Goal: Task Accomplishment & Management: Complete application form

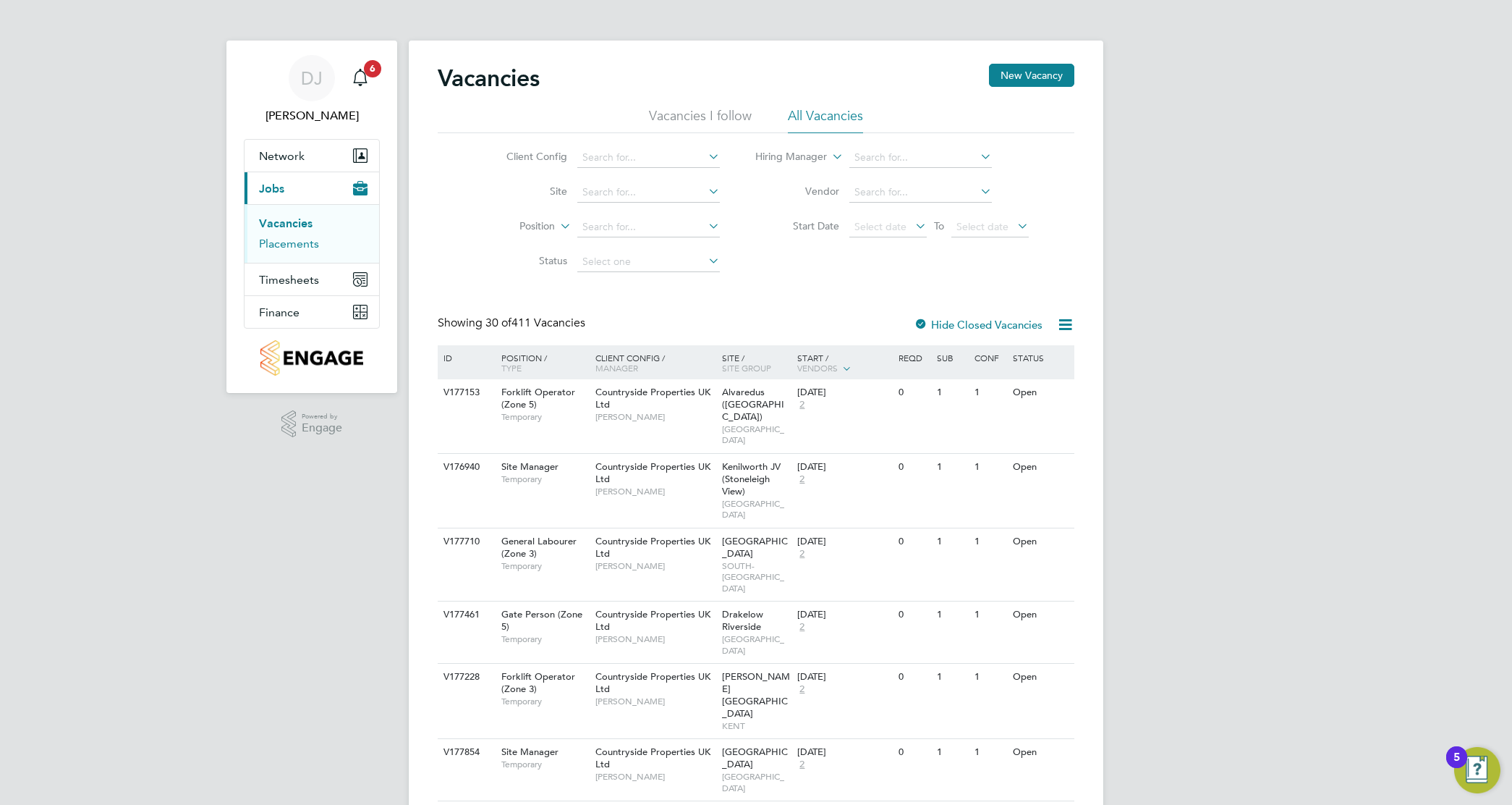
click at [309, 237] on link "Placements" at bounding box center [289, 244] width 60 height 14
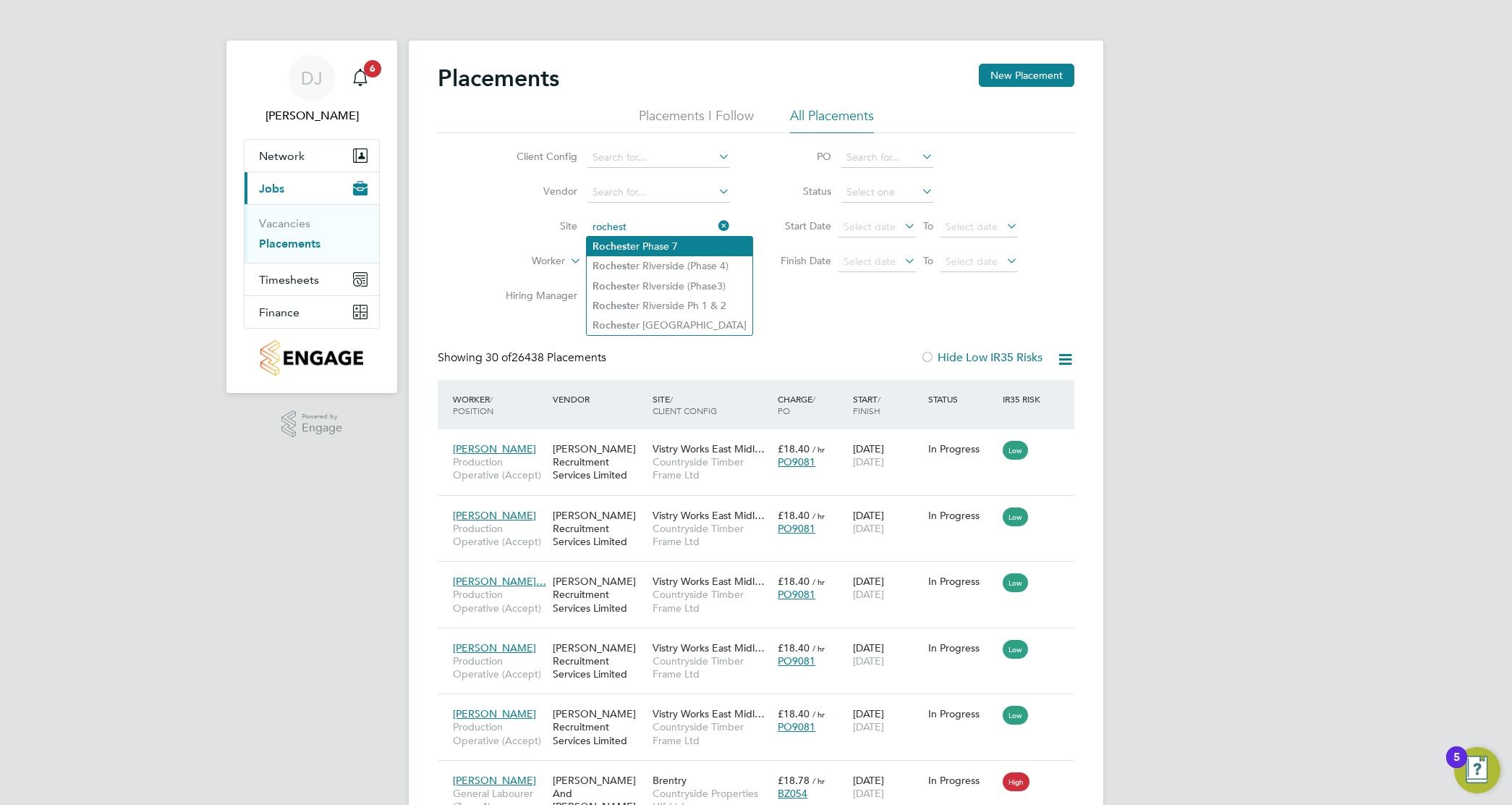
click at [700, 252] on li "Rochest er Phase 7" at bounding box center [669, 247] width 165 height 20
type input "Rochester Phase 7"
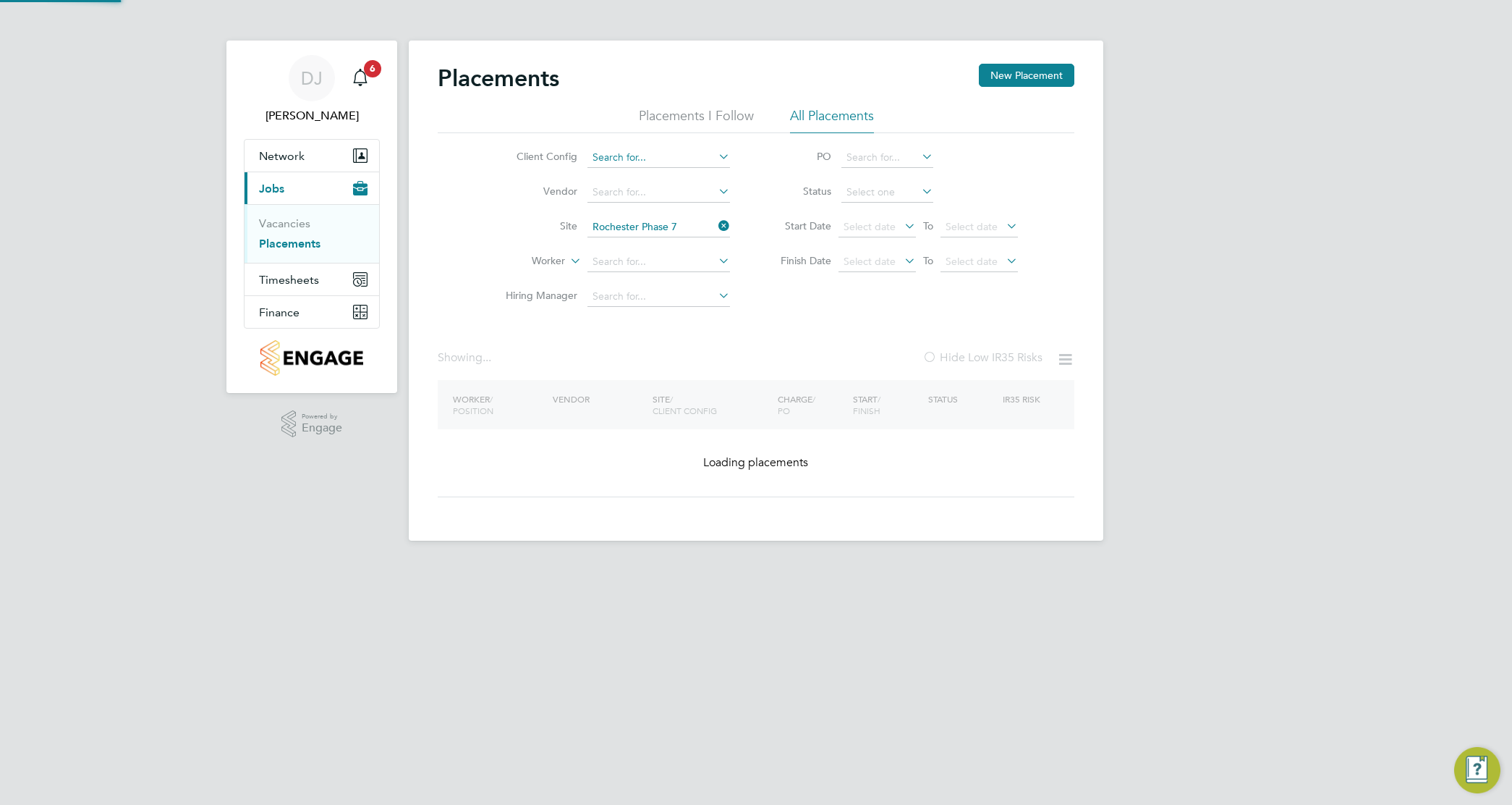
click at [662, 159] on input at bounding box center [658, 158] width 142 height 20
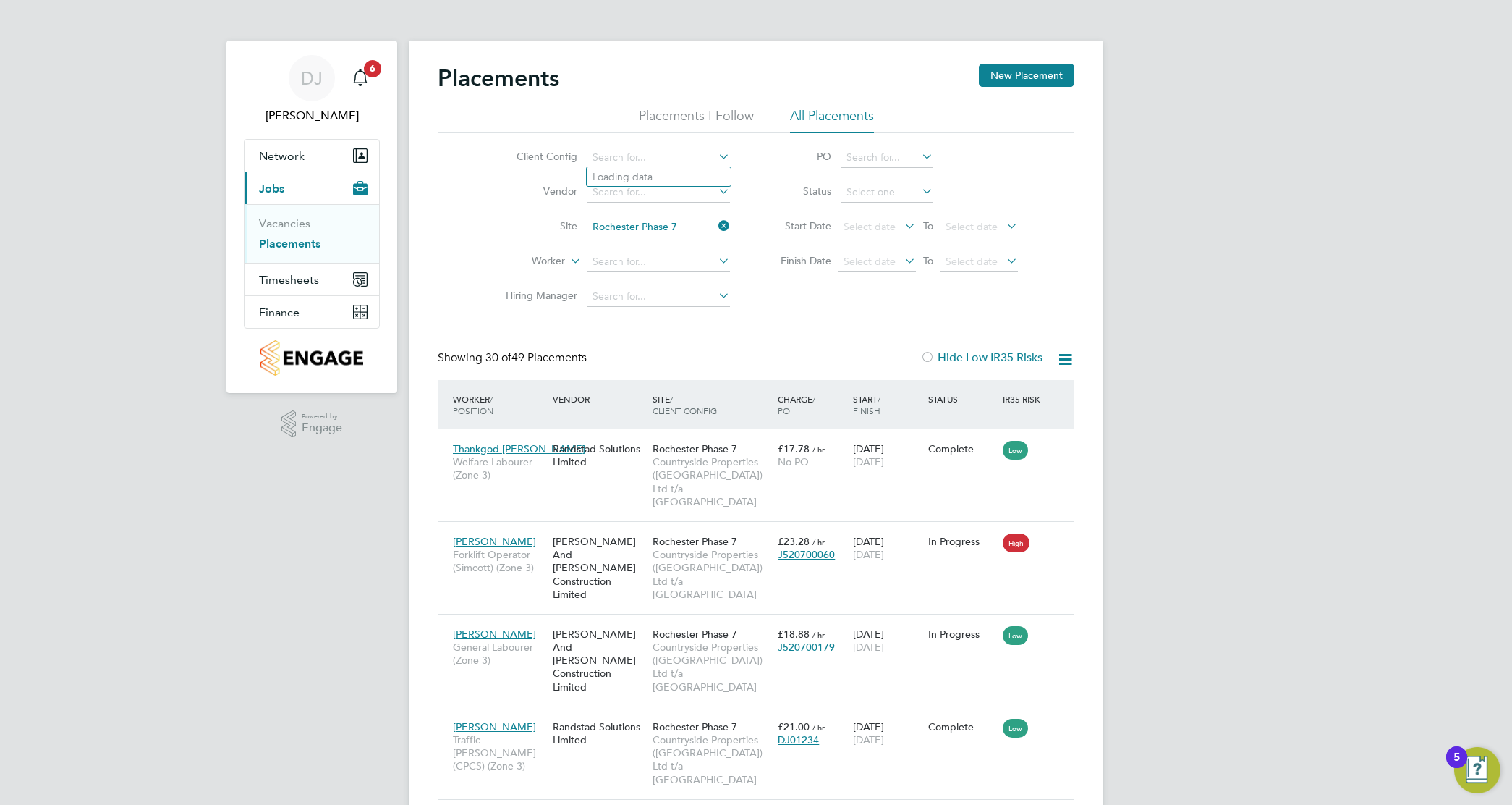
click at [671, 186] on li "Loading data" at bounding box center [658, 176] width 144 height 19
click at [675, 194] on input at bounding box center [658, 192] width 142 height 20
click at [691, 158] on input at bounding box center [658, 158] width 142 height 20
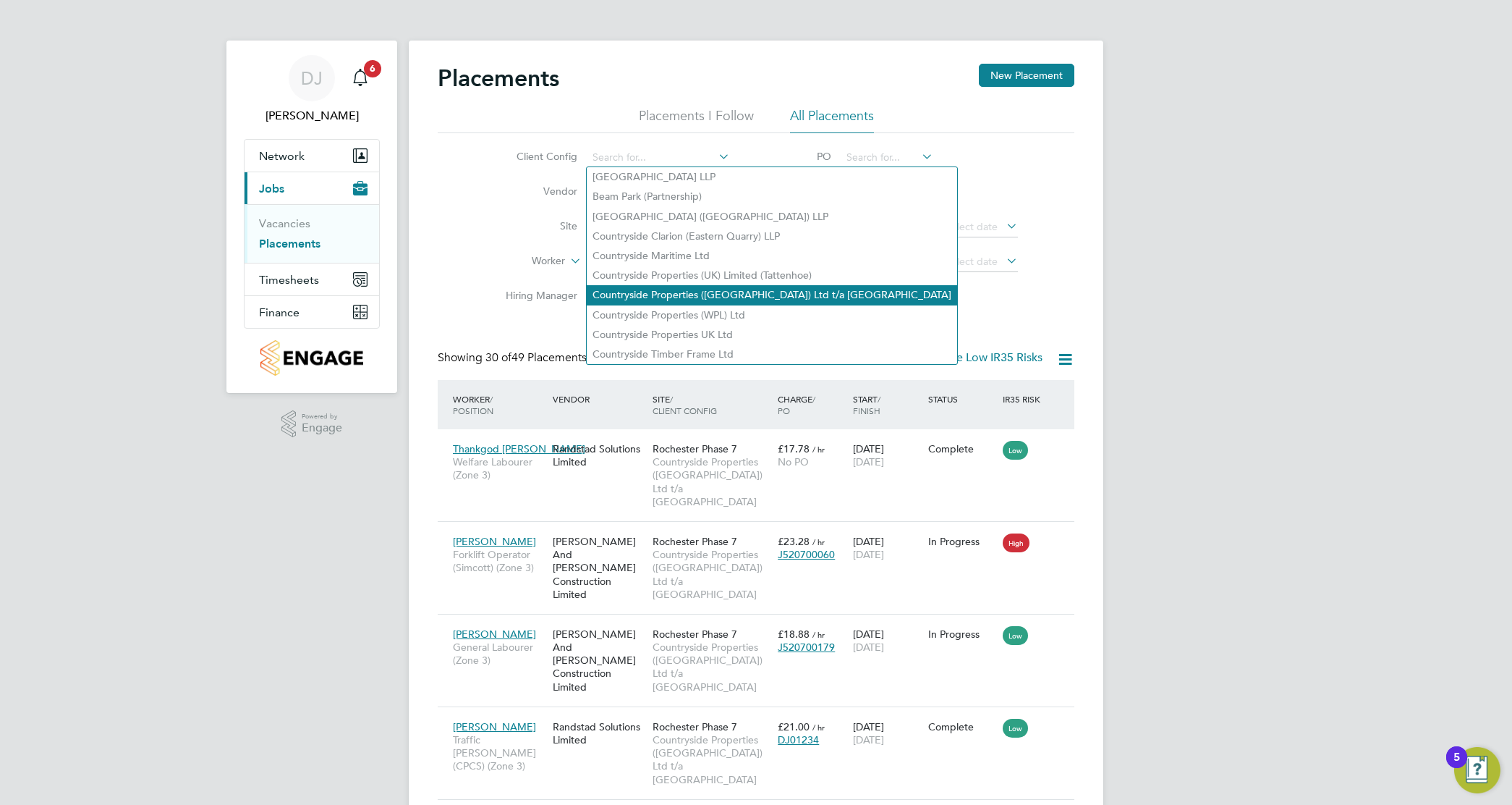
click at [710, 296] on li "Countryside Properties ([GEOGRAPHIC_DATA]) Ltd t/a [GEOGRAPHIC_DATA]" at bounding box center [772, 295] width 371 height 20
type input "Countryside Properties ([GEOGRAPHIC_DATA]) Ltd t/a [GEOGRAPHIC_DATA]"
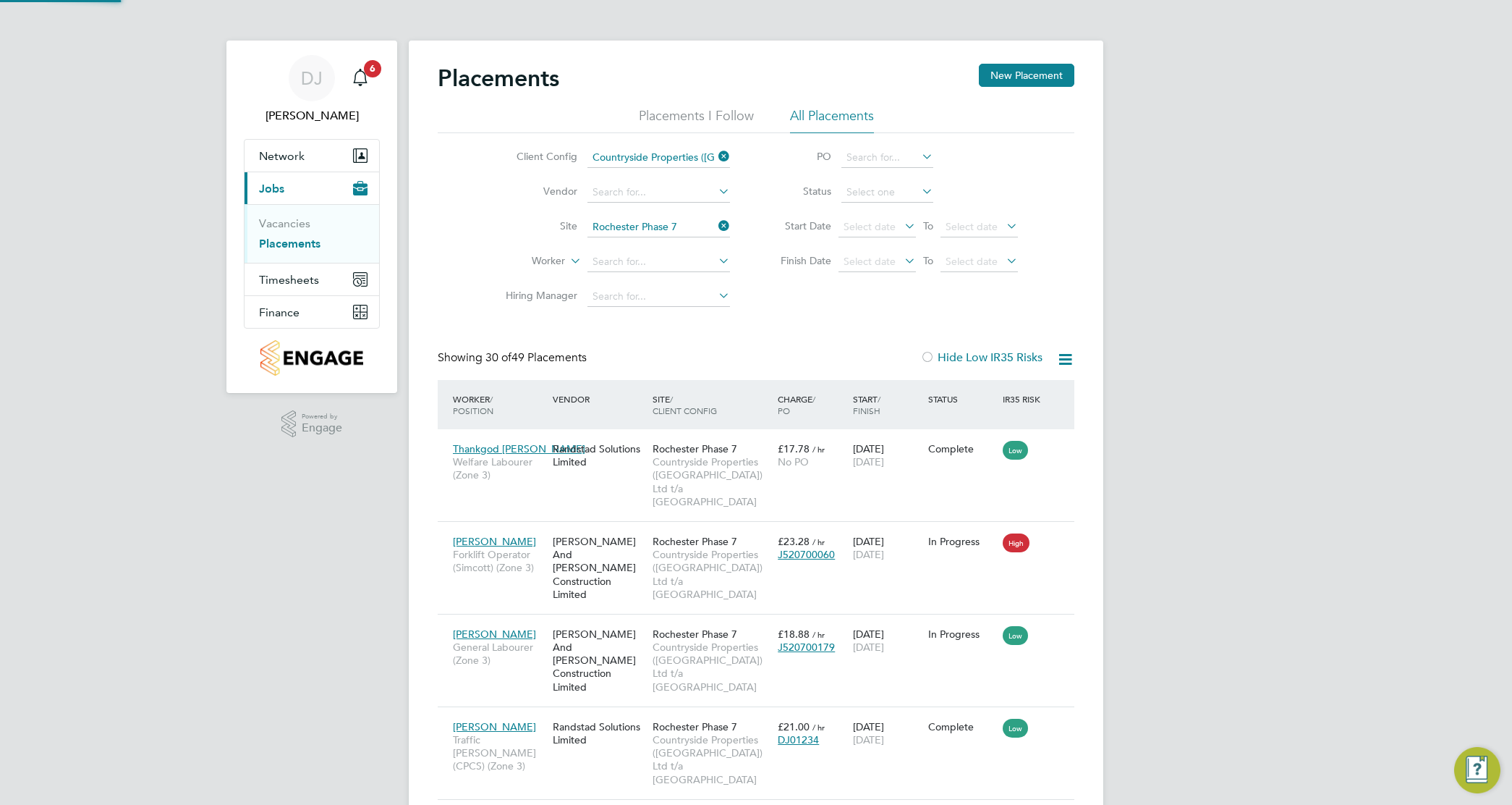
click at [681, 182] on li "Vendor" at bounding box center [612, 192] width 272 height 34
click at [681, 185] on input at bounding box center [658, 192] width 142 height 20
click at [684, 214] on li "Simc ott Personnel Management Limited" at bounding box center [720, 212] width 266 height 20
type input "Simcott Personnel Management Limited"
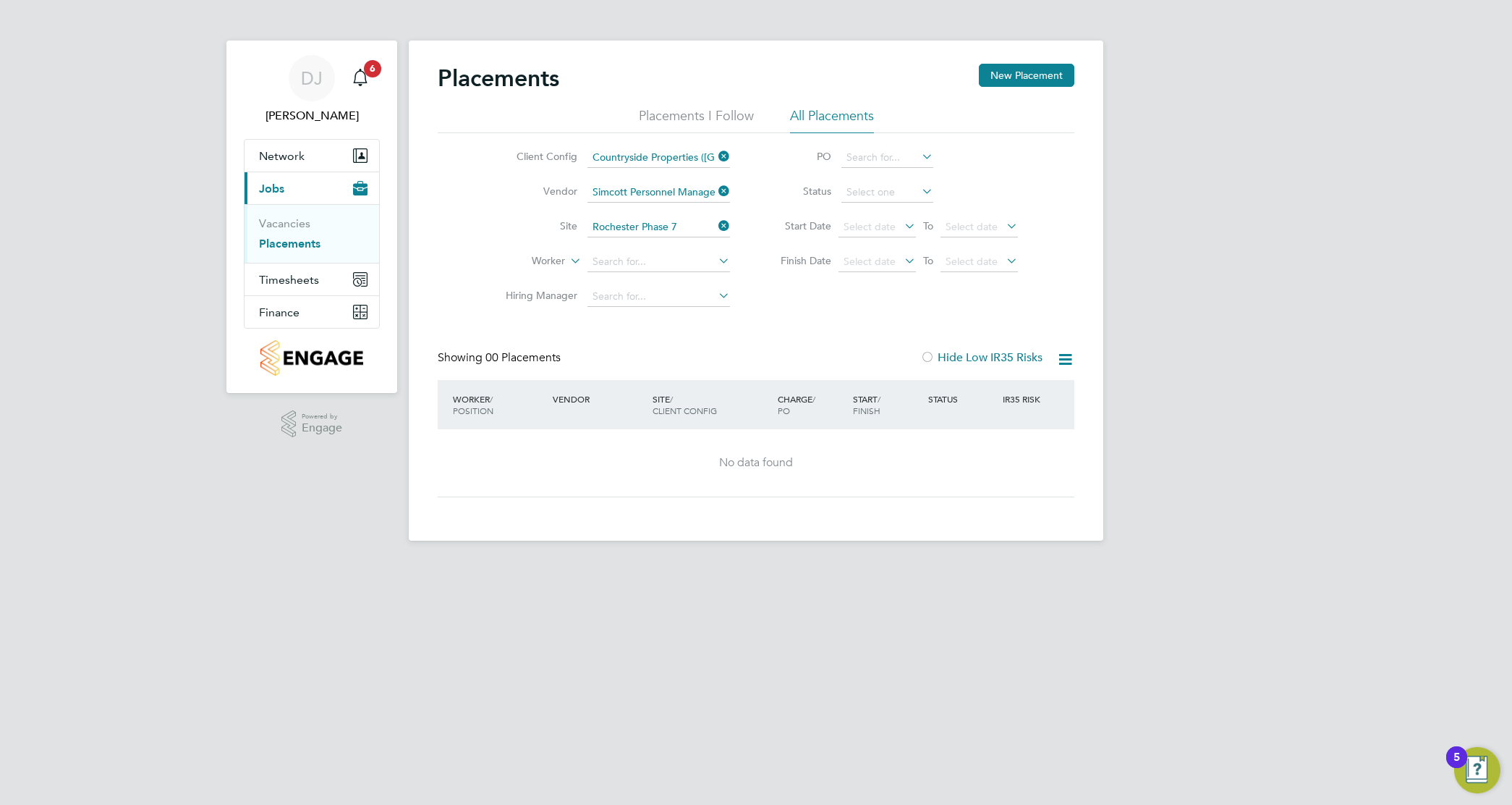
click at [716, 186] on icon at bounding box center [716, 191] width 0 height 20
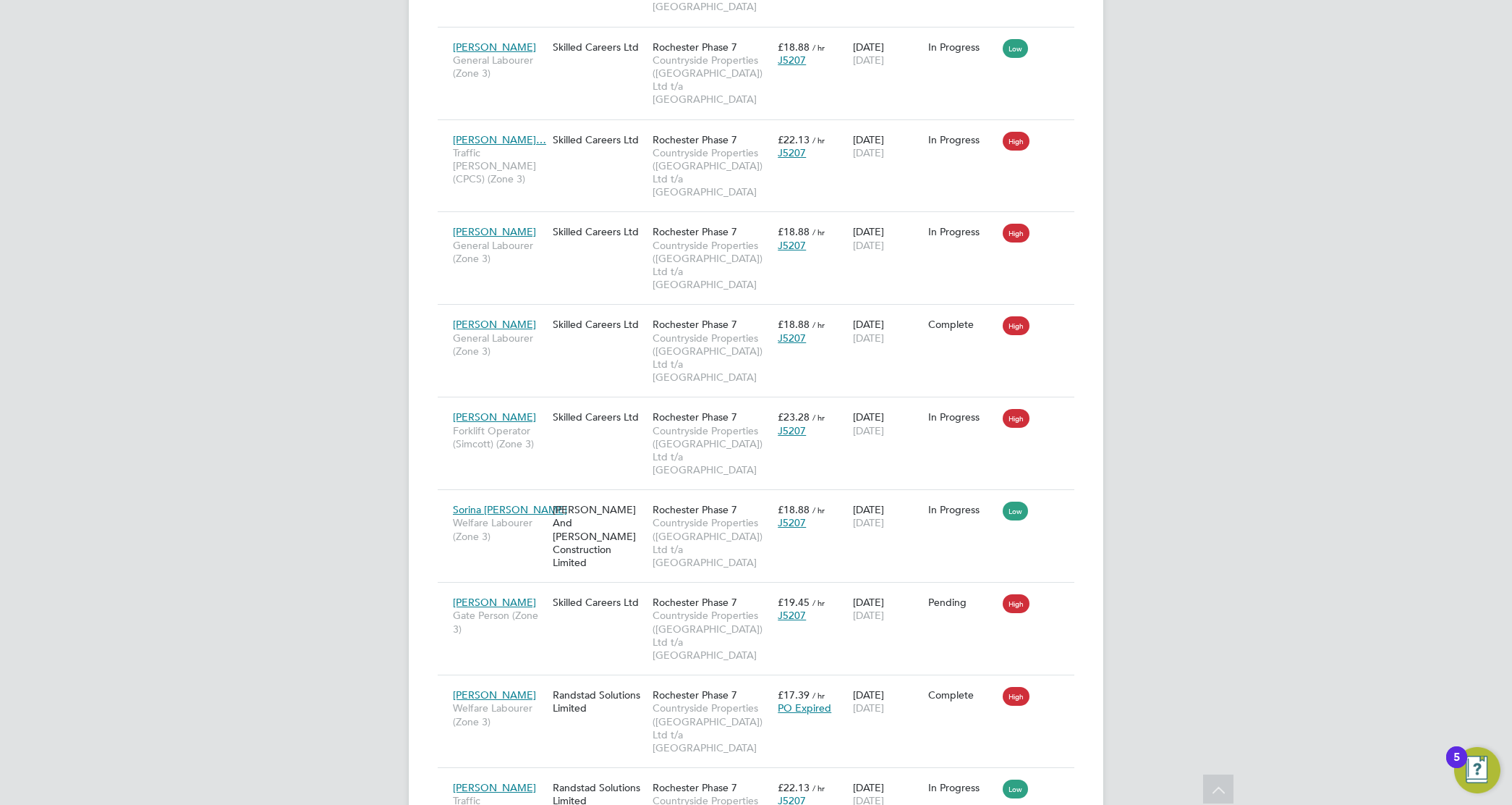
click at [984, 677] on li "Abandon" at bounding box center [1012, 676] width 103 height 20
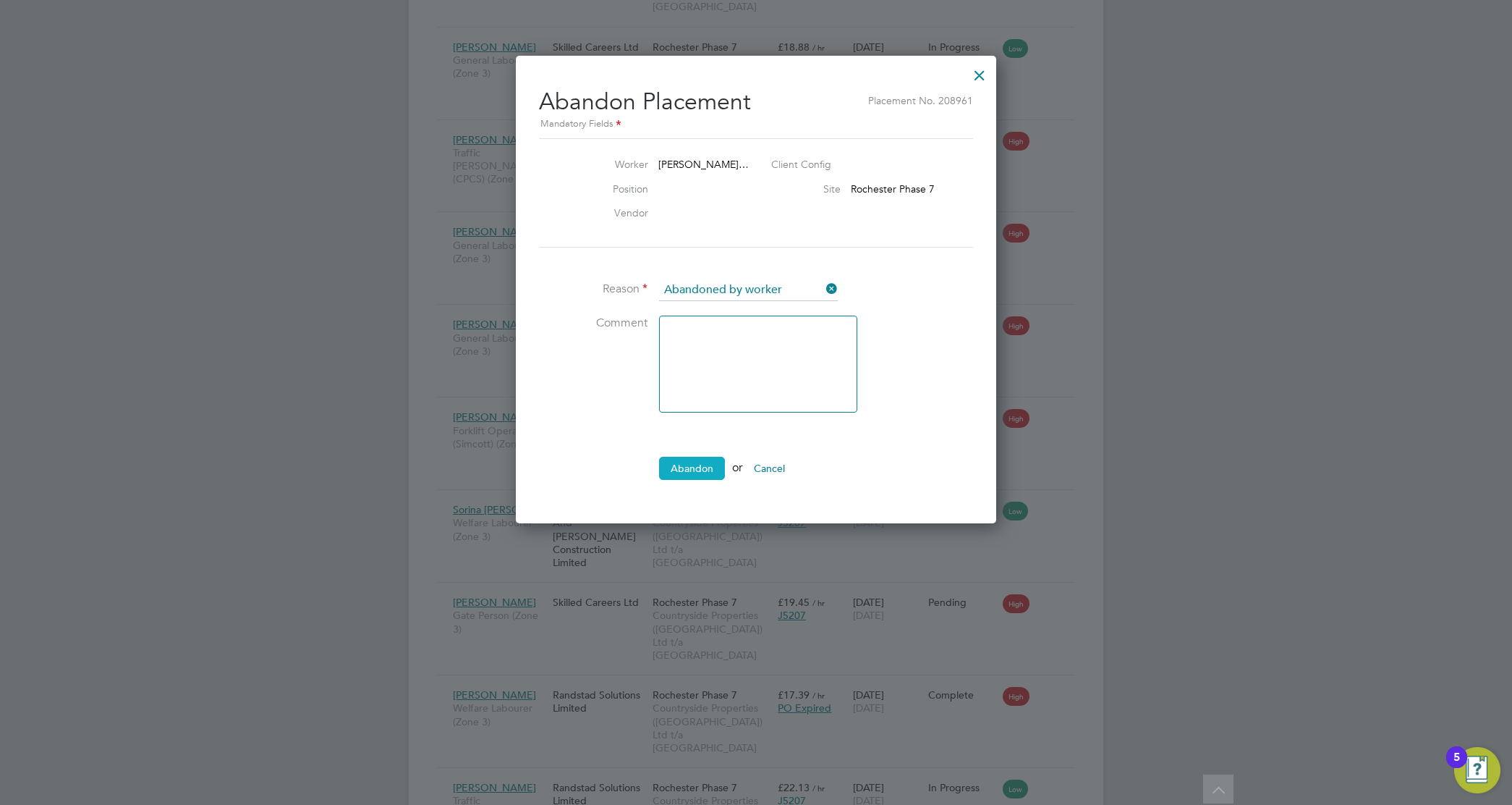
click at [700, 462] on button "Abandon" at bounding box center [692, 468] width 66 height 23
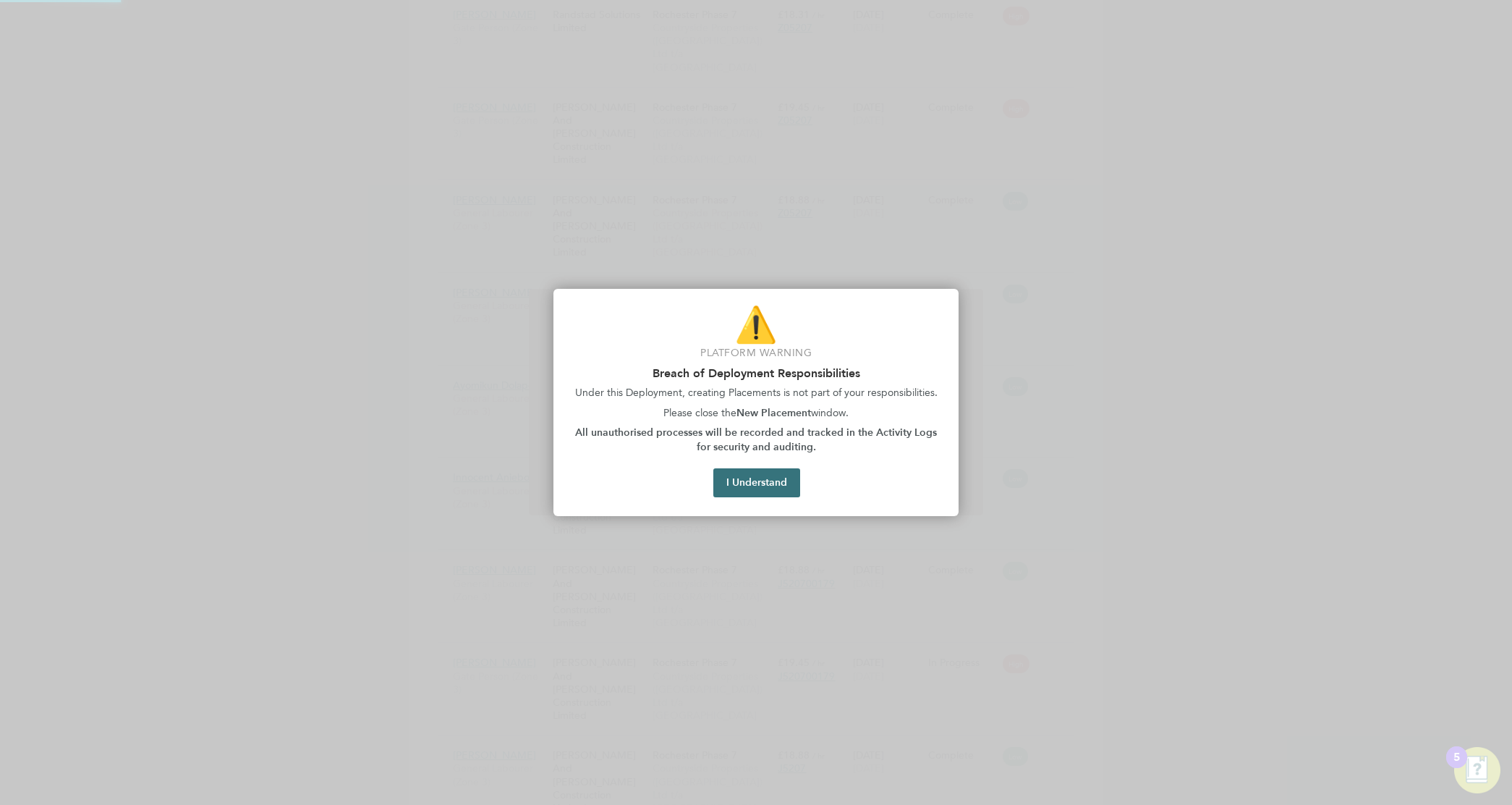
click at [740, 489] on button "I Understand" at bounding box center [756, 483] width 87 height 29
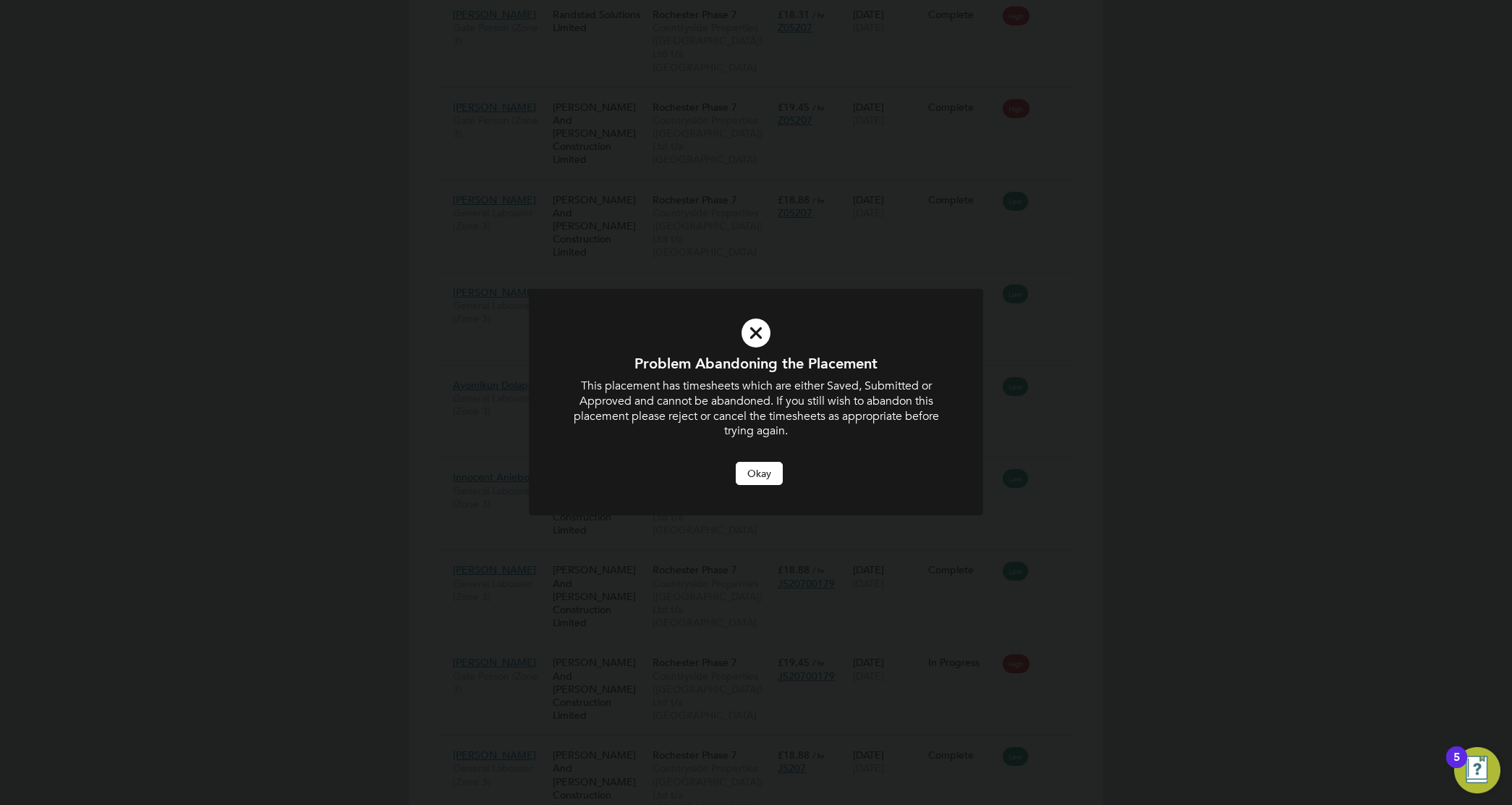
click at [746, 467] on button "Okay" at bounding box center [759, 473] width 47 height 23
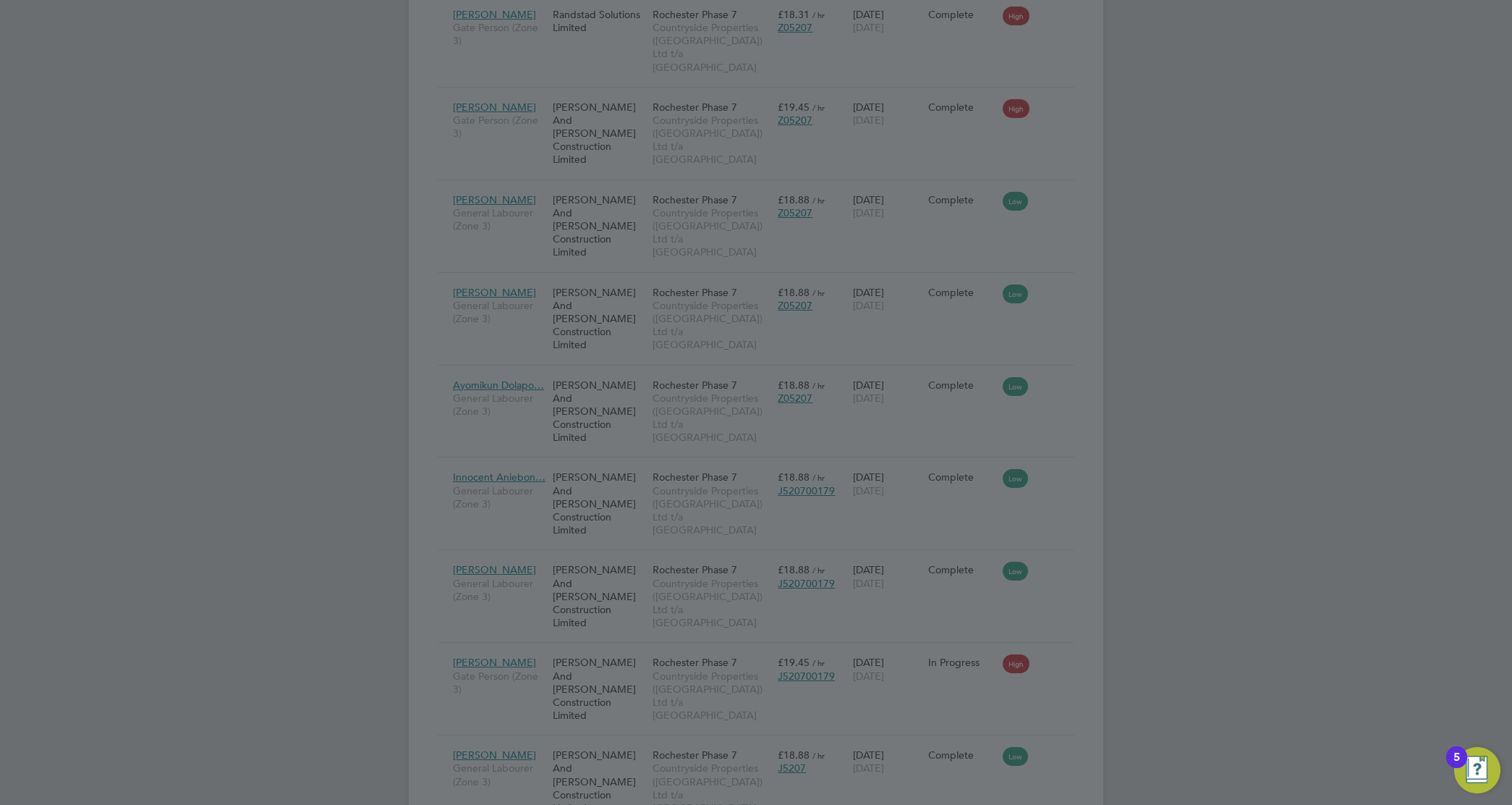
click at [909, 545] on div at bounding box center [756, 402] width 1512 height 805
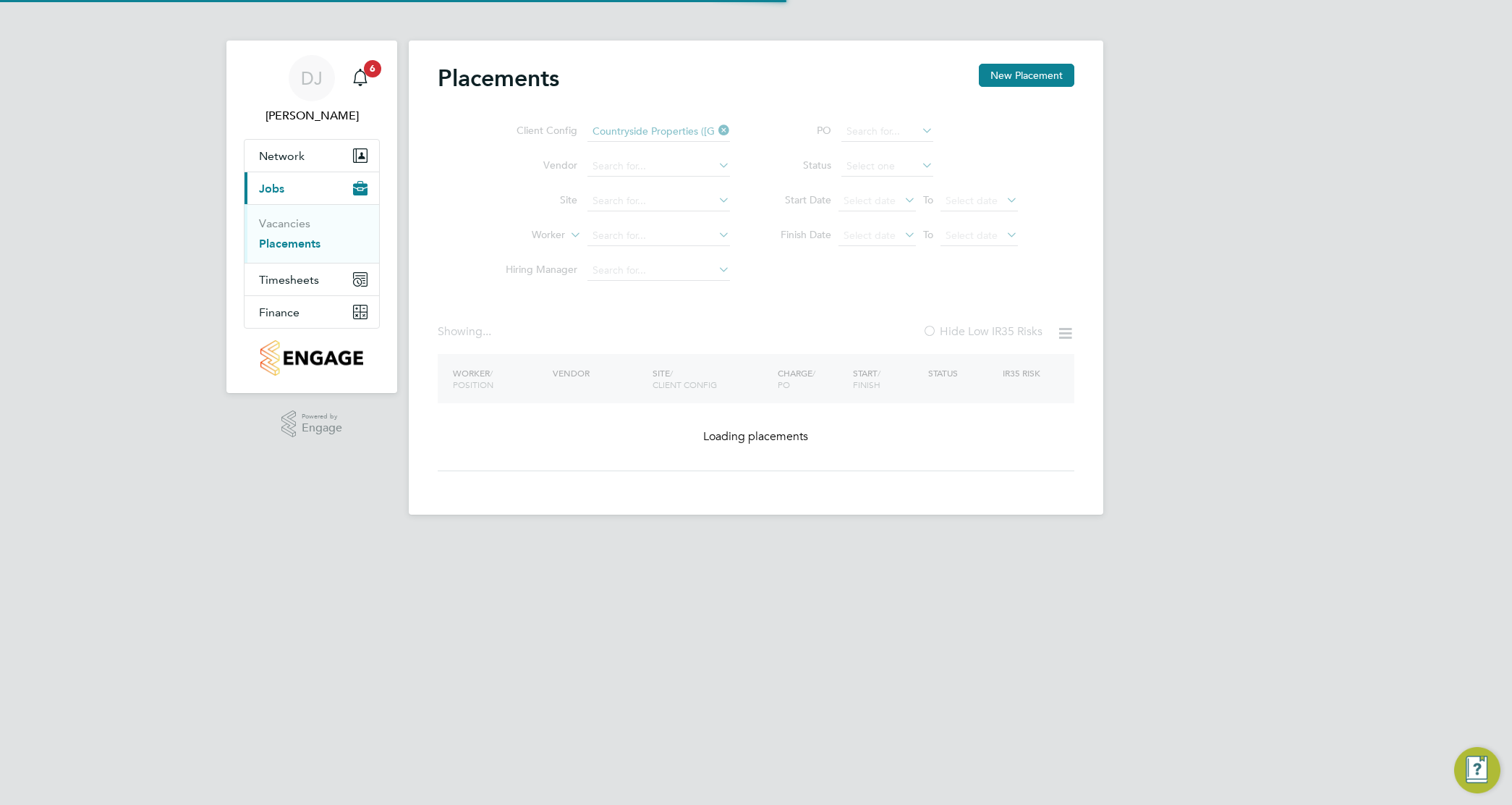
type input "Rochester Phase 7"
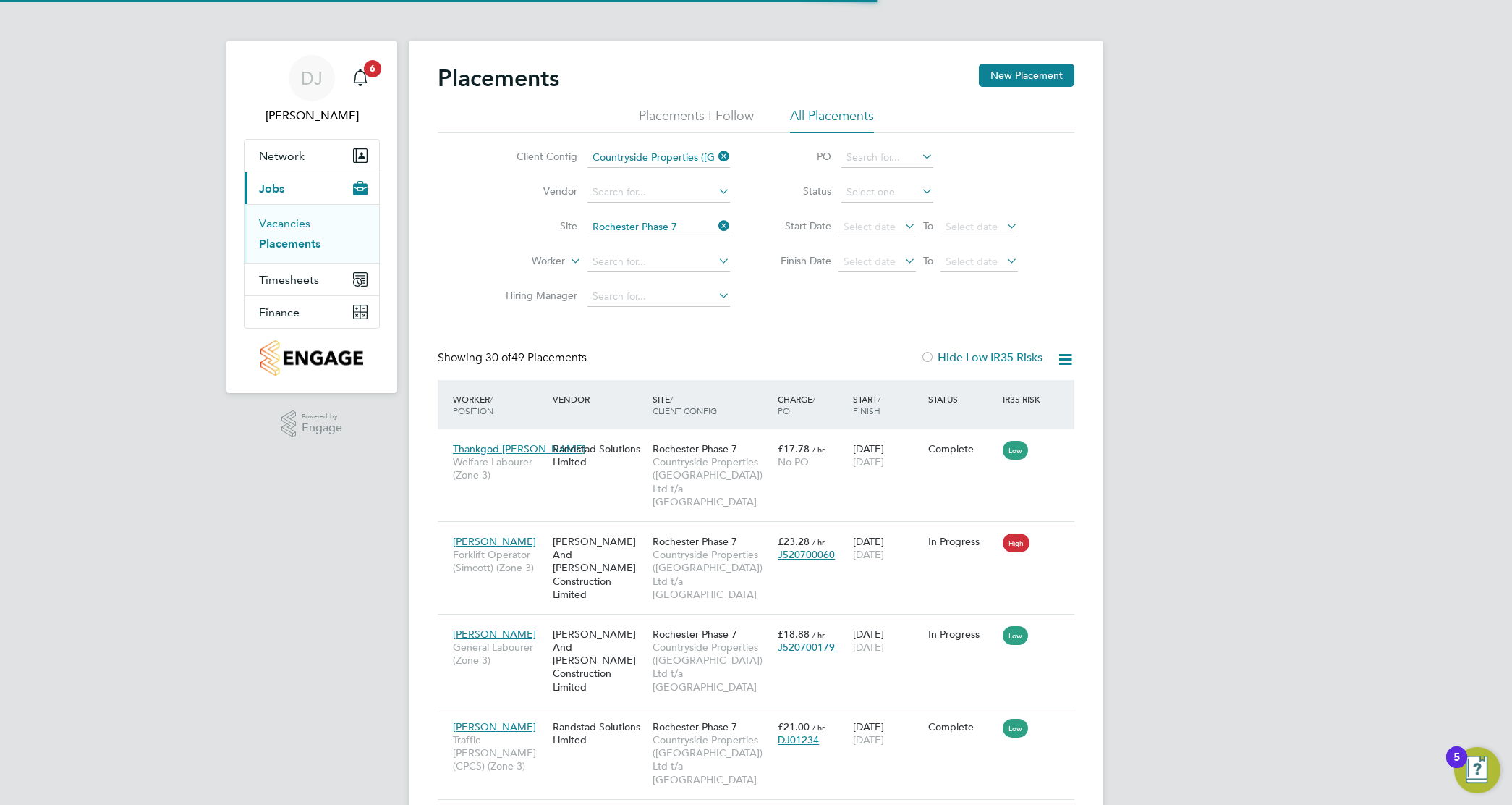
click at [298, 221] on link "Vacancies" at bounding box center [284, 224] width 51 height 14
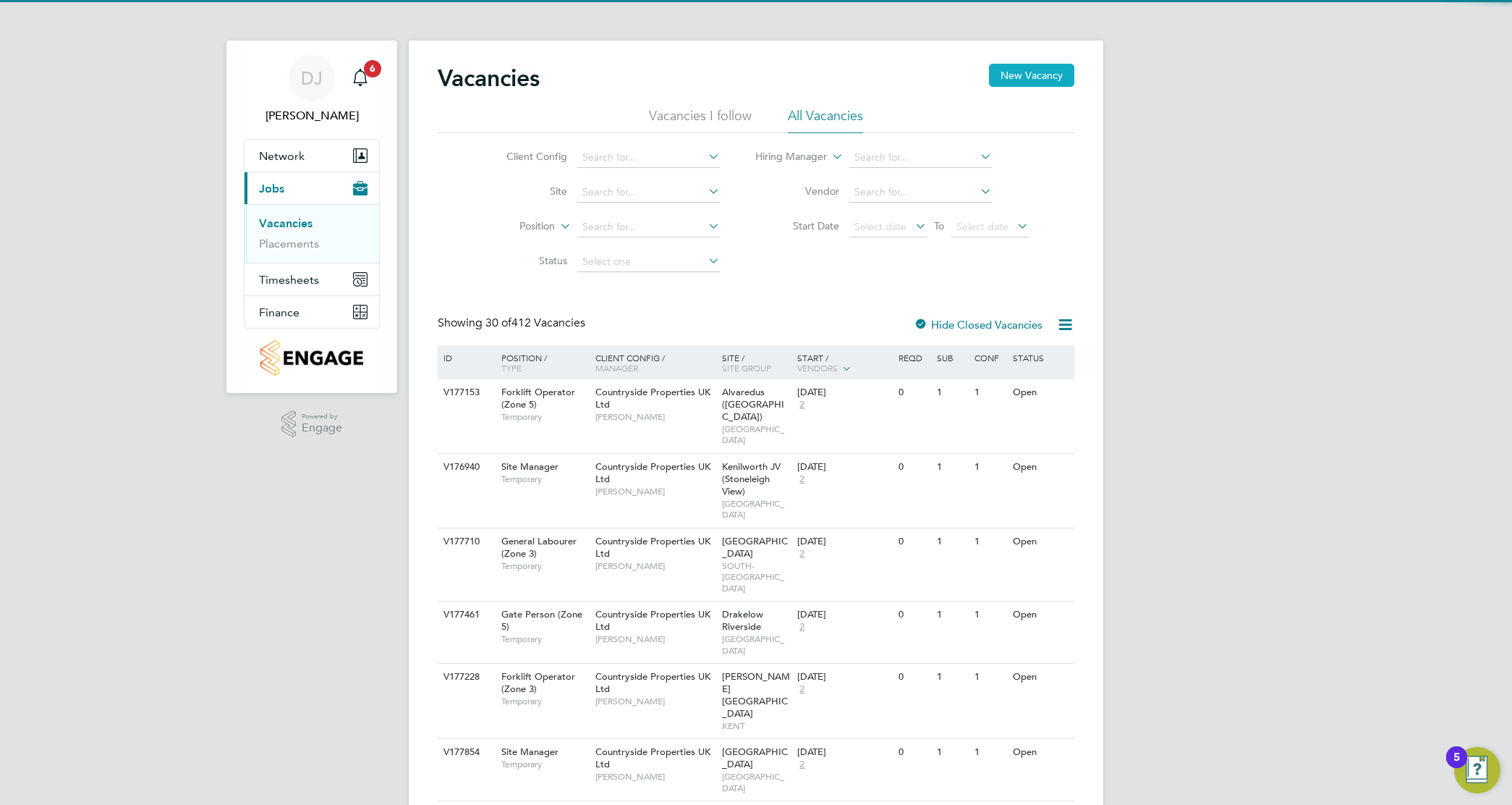
click at [1062, 80] on button "New Vacancy" at bounding box center [1032, 75] width 86 height 23
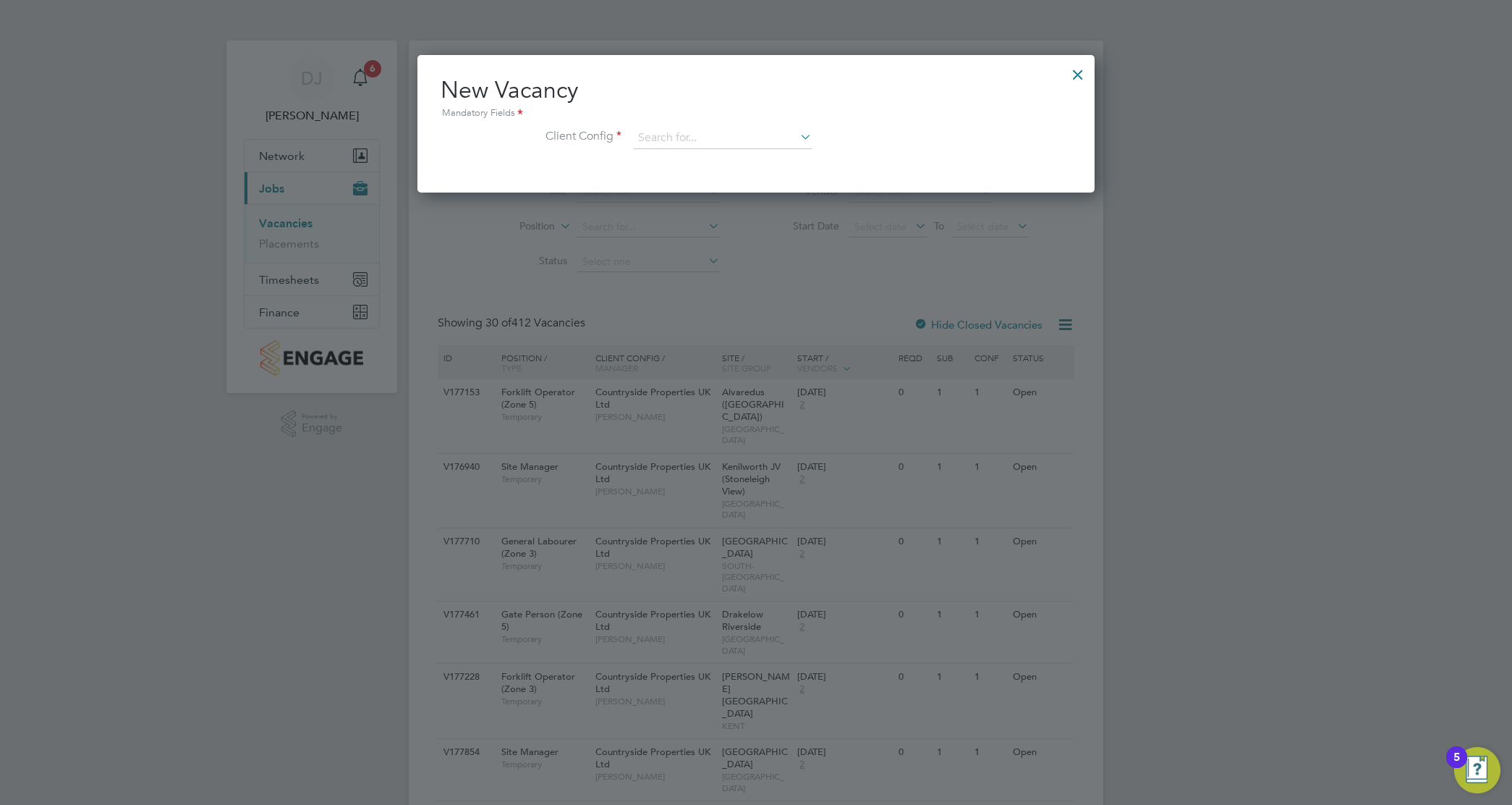
click at [745, 122] on div "New Vacancy Mandatory Fields Client Config" at bounding box center [756, 119] width 631 height 88
click at [745, 138] on input at bounding box center [722, 138] width 178 height 21
click at [796, 272] on li "Countryside Properties ([GEOGRAPHIC_DATA]) Ltd t/a [GEOGRAPHIC_DATA]" at bounding box center [818, 277] width 371 height 20
type input "Countryside Properties ([GEOGRAPHIC_DATA]) Ltd t/a [GEOGRAPHIC_DATA]"
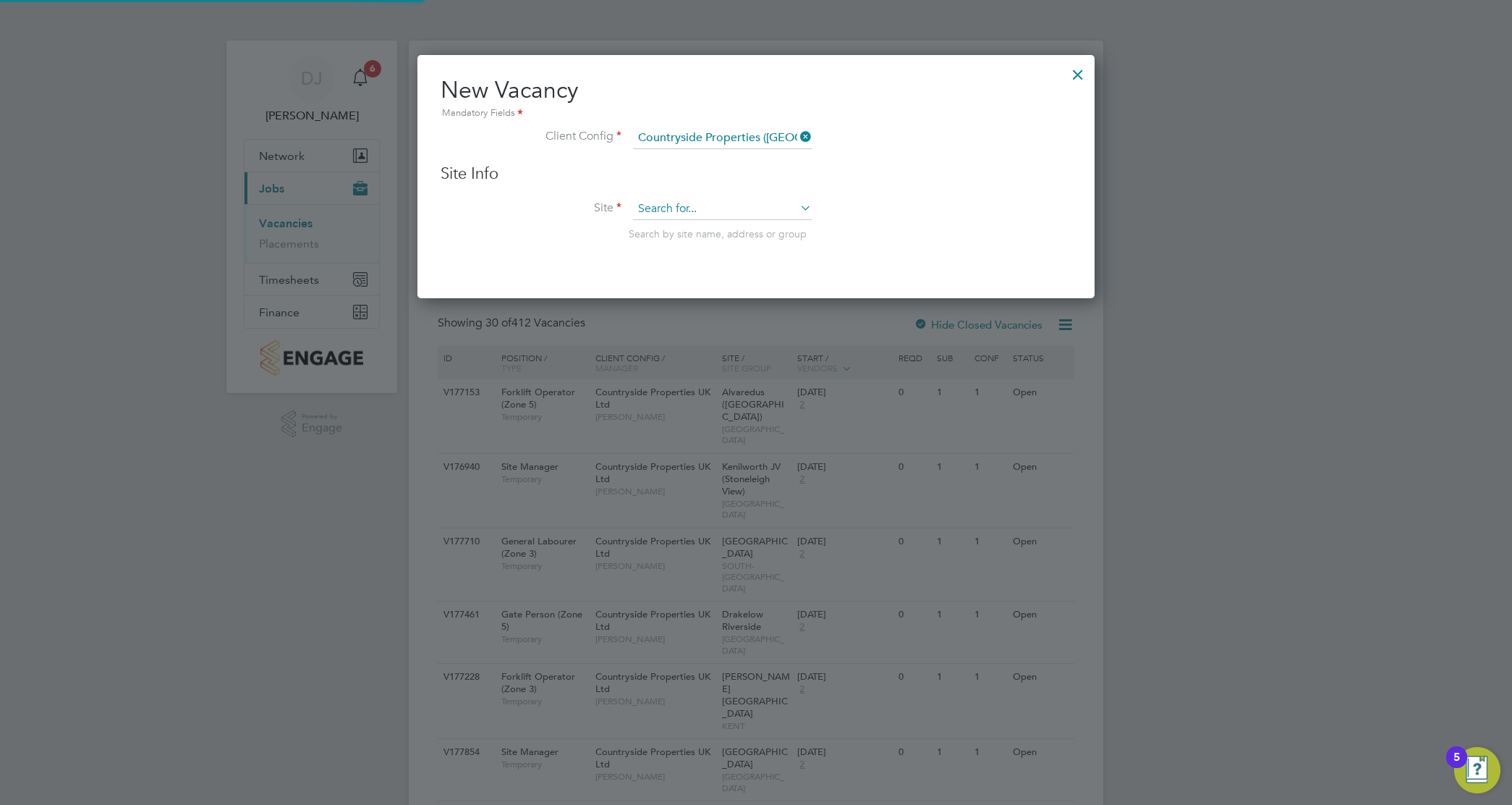
click at [746, 208] on input at bounding box center [722, 209] width 178 height 21
click at [749, 229] on li "Rochester Phase 7" at bounding box center [722, 231] width 180 height 20
type input "Rochester Phase 7"
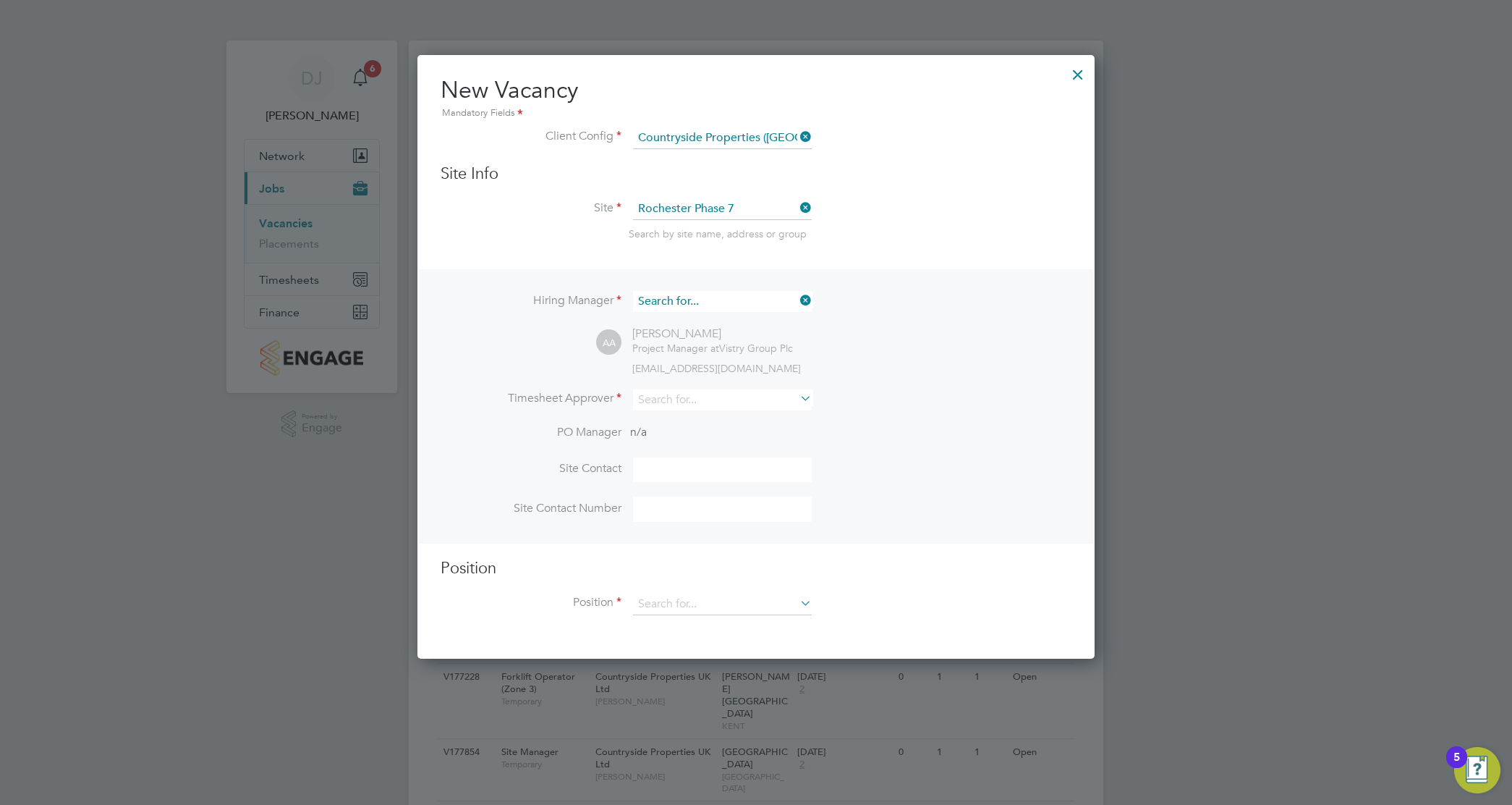
click at [740, 304] on input at bounding box center [722, 301] width 178 height 21
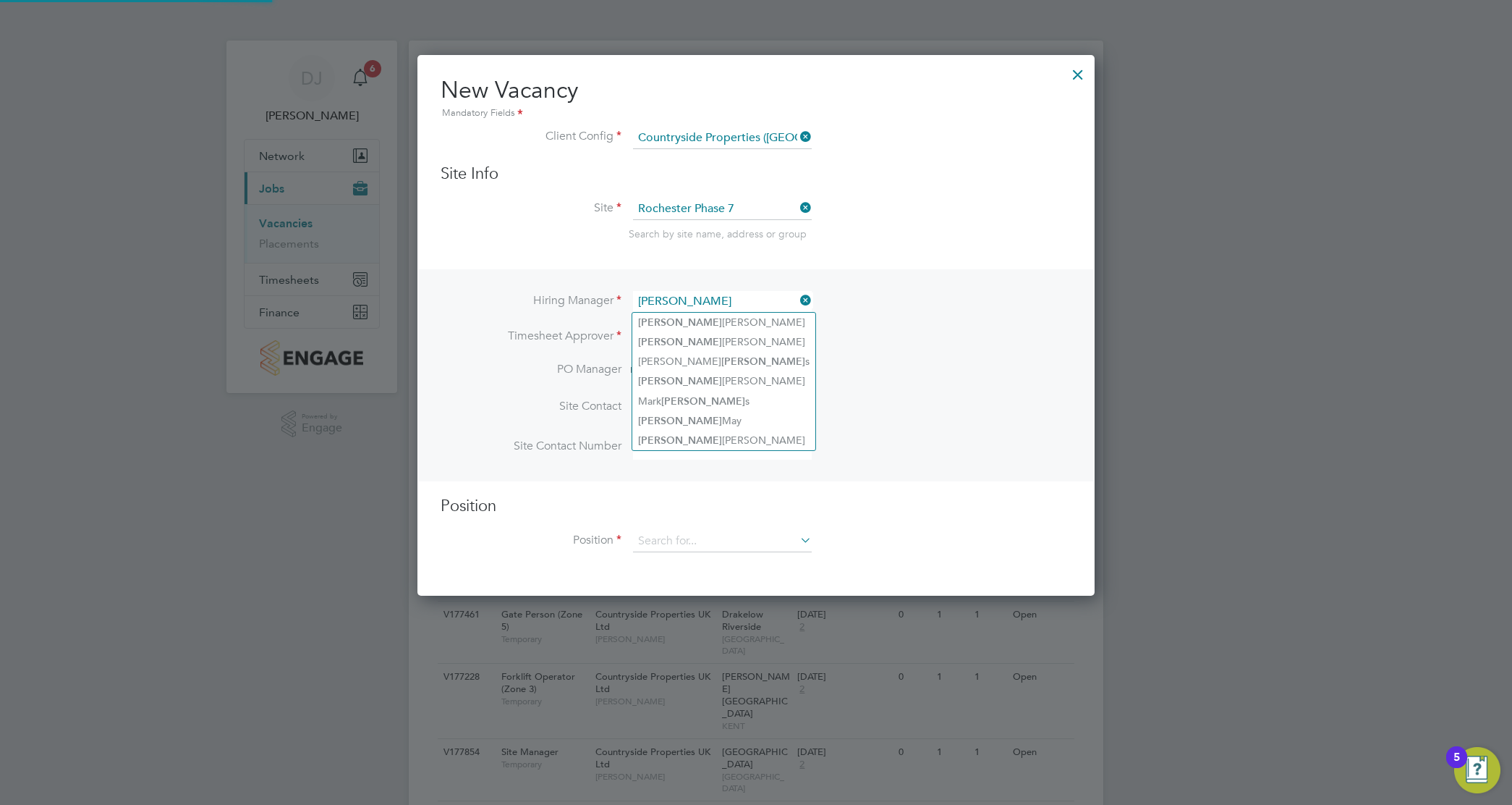
click at [725, 319] on li "[PERSON_NAME]" at bounding box center [723, 322] width 183 height 20
type input "[PERSON_NAME]"
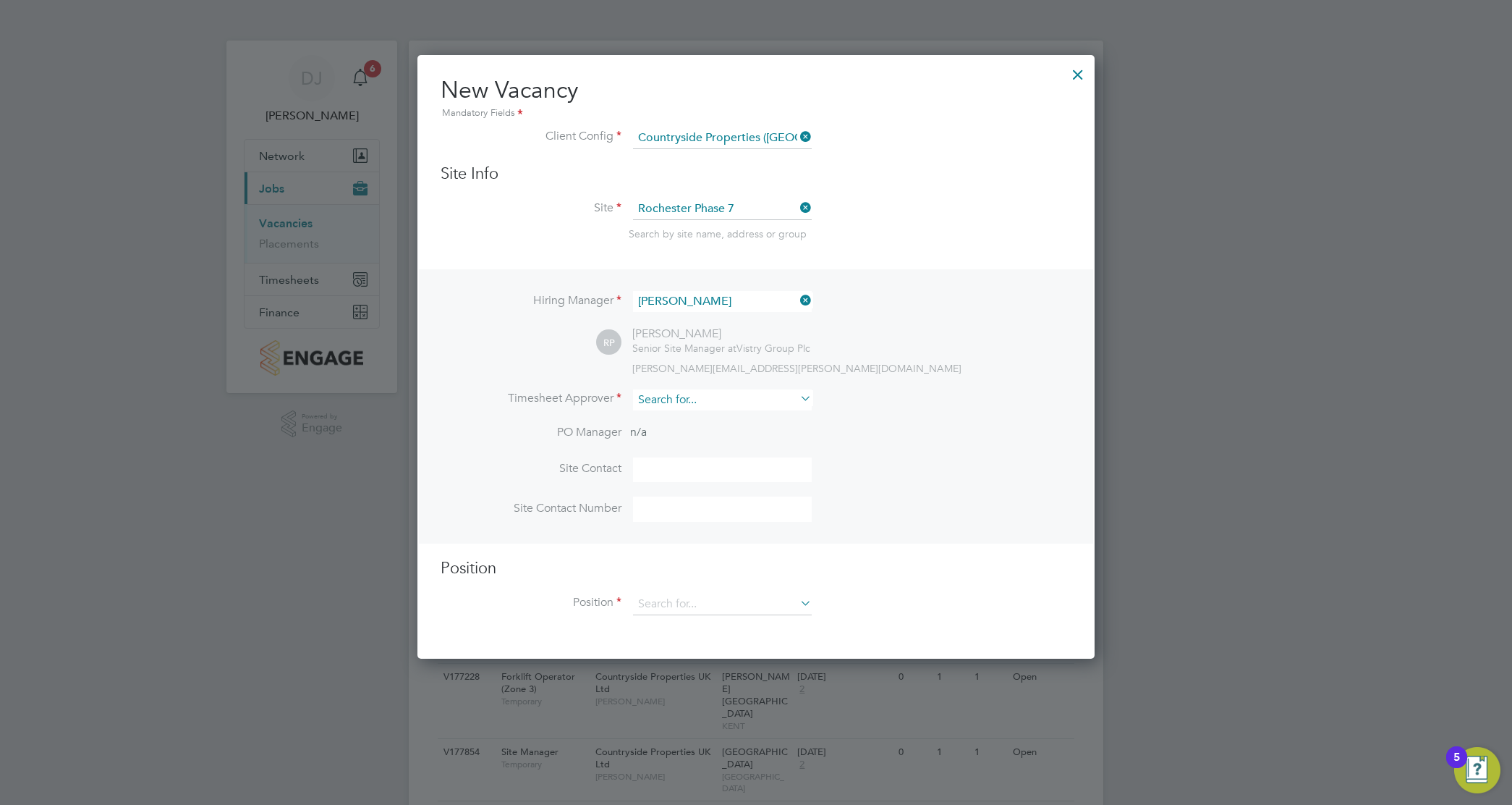
click at [720, 395] on input at bounding box center [722, 399] width 178 height 21
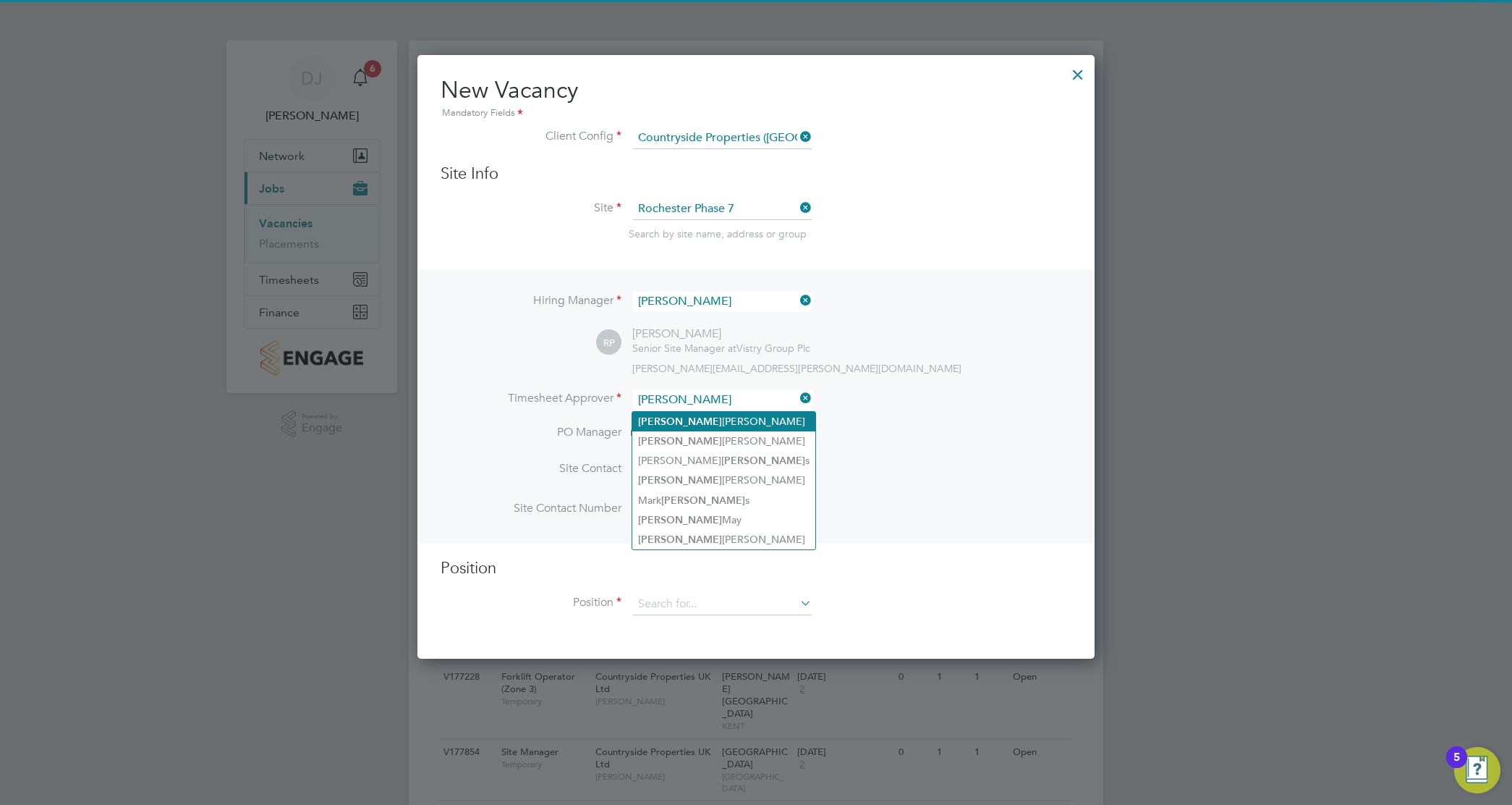
click at [710, 424] on li "[PERSON_NAME]" at bounding box center [723, 422] width 183 height 20
type input "[PERSON_NAME]"
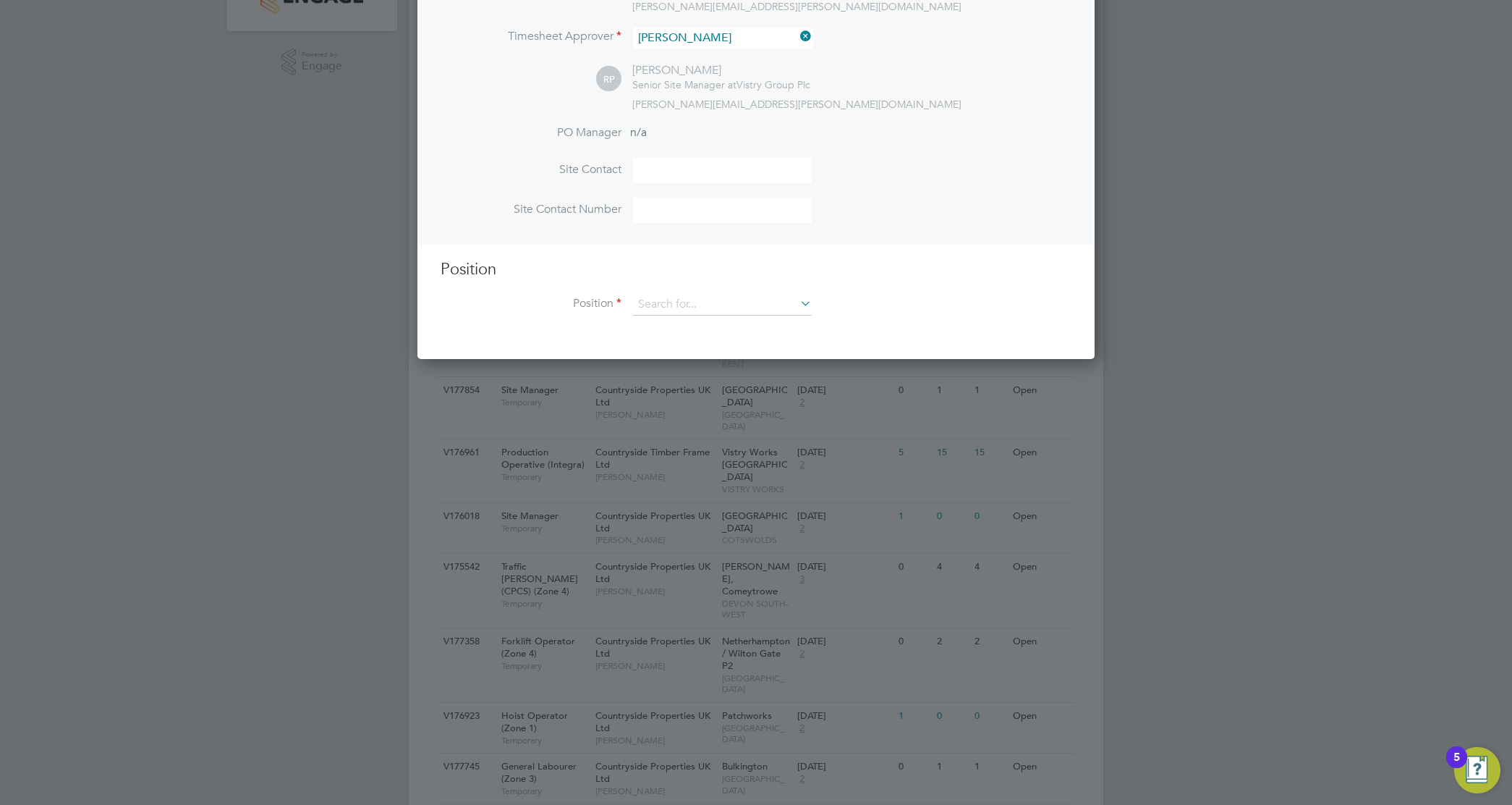
click at [694, 294] on div "Position Position" at bounding box center [756, 295] width 631 height 72
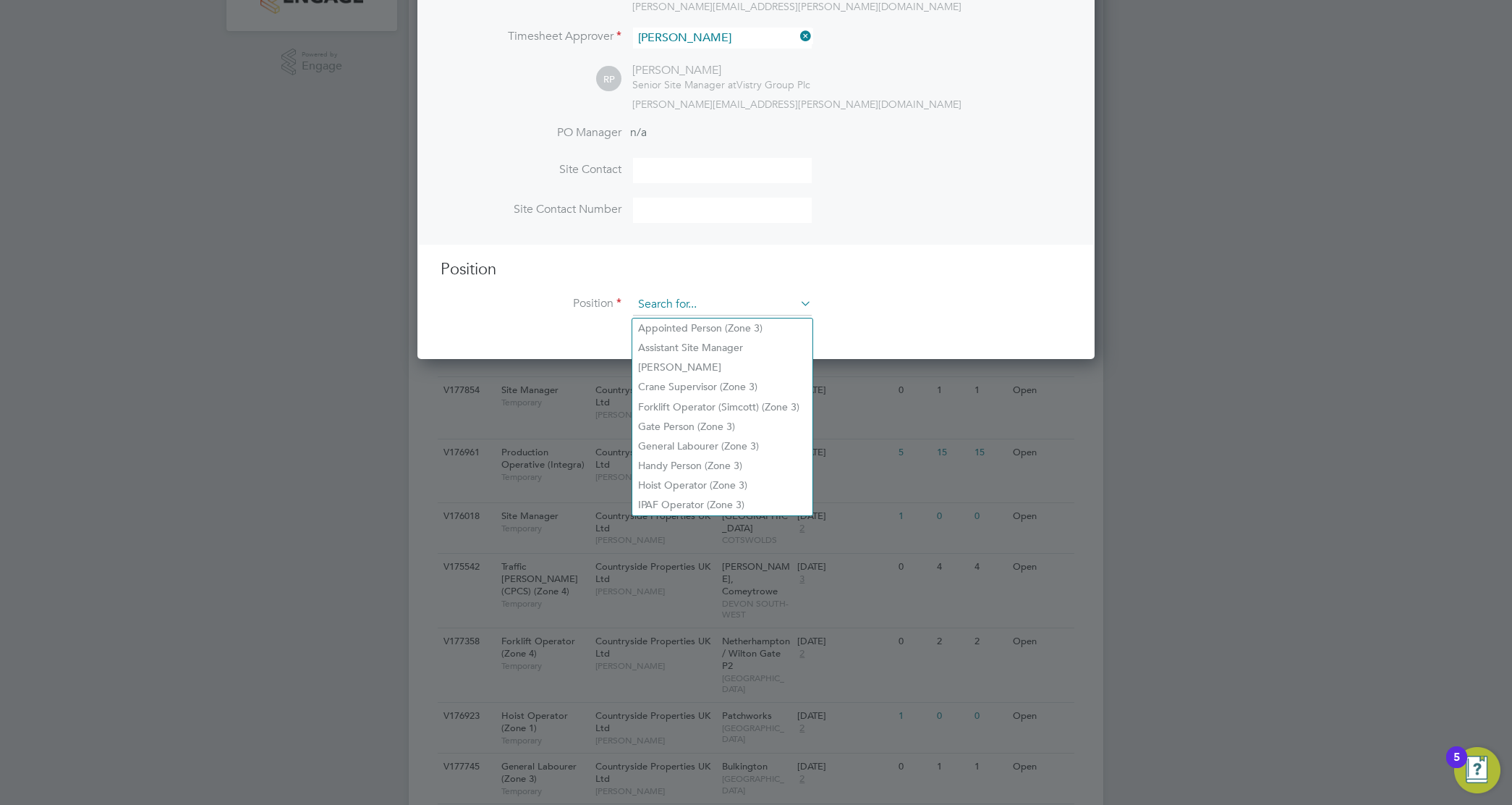
click at [694, 309] on input at bounding box center [722, 305] width 178 height 21
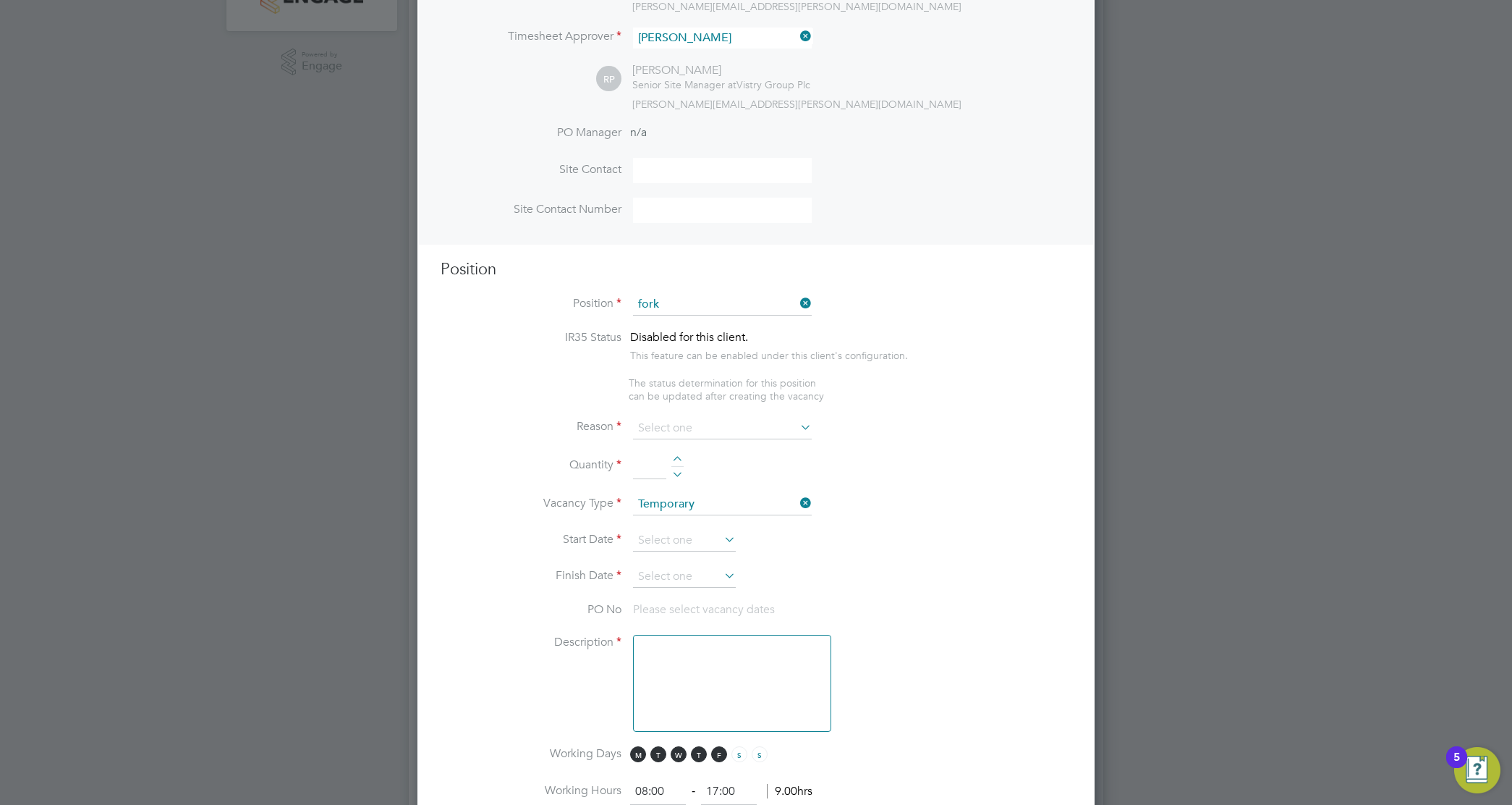
click at [699, 328] on li "Fork lift Operator (Simcott) (Zone 3)" at bounding box center [727, 329] width 191 height 20
type input "Forklift Operator (Simcott) (Zone 3)"
type textarea "- Operate construction machinery - Delivering large quantities of materials to …"
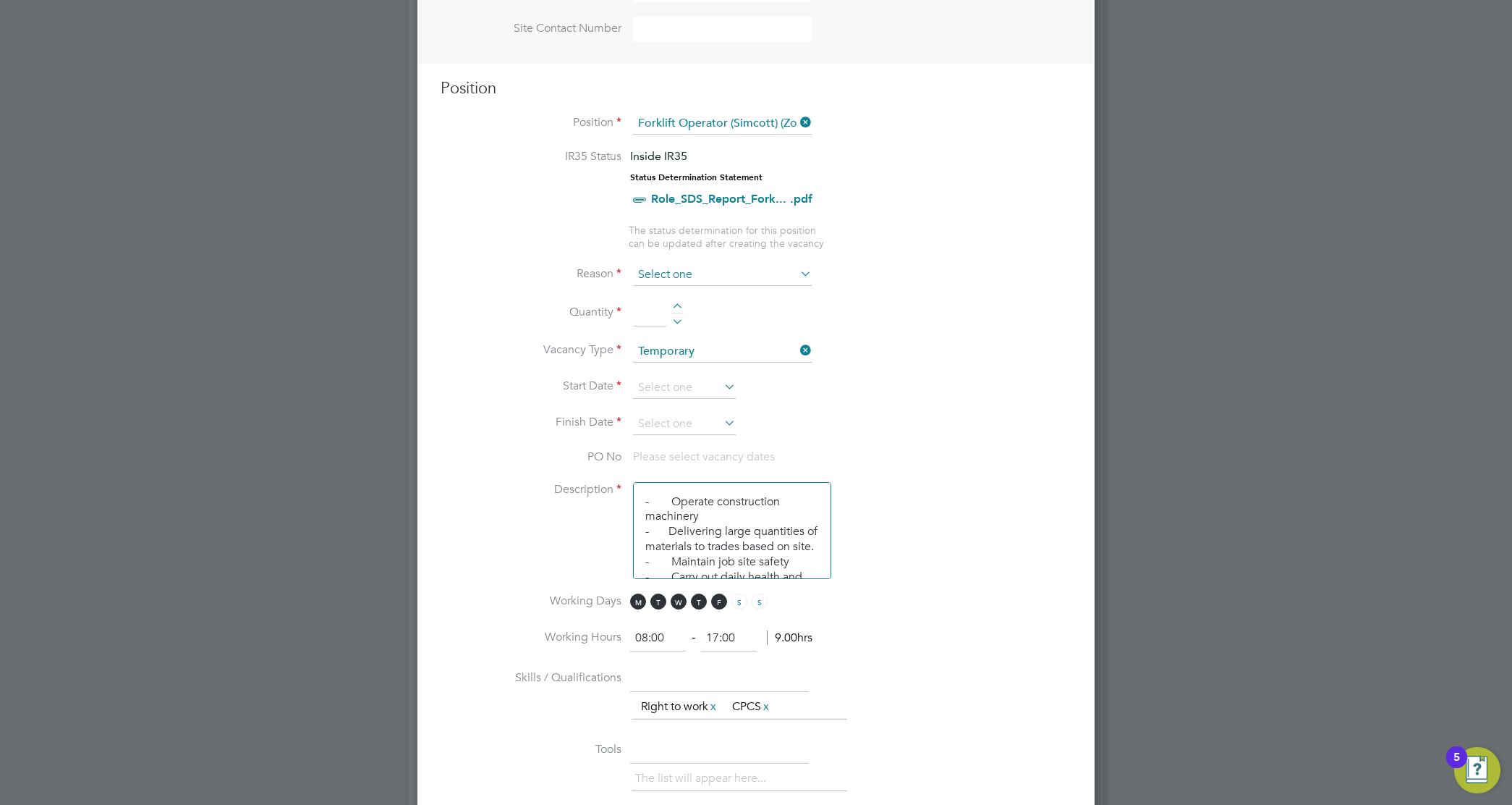
click at [693, 284] on input at bounding box center [722, 275] width 178 height 21
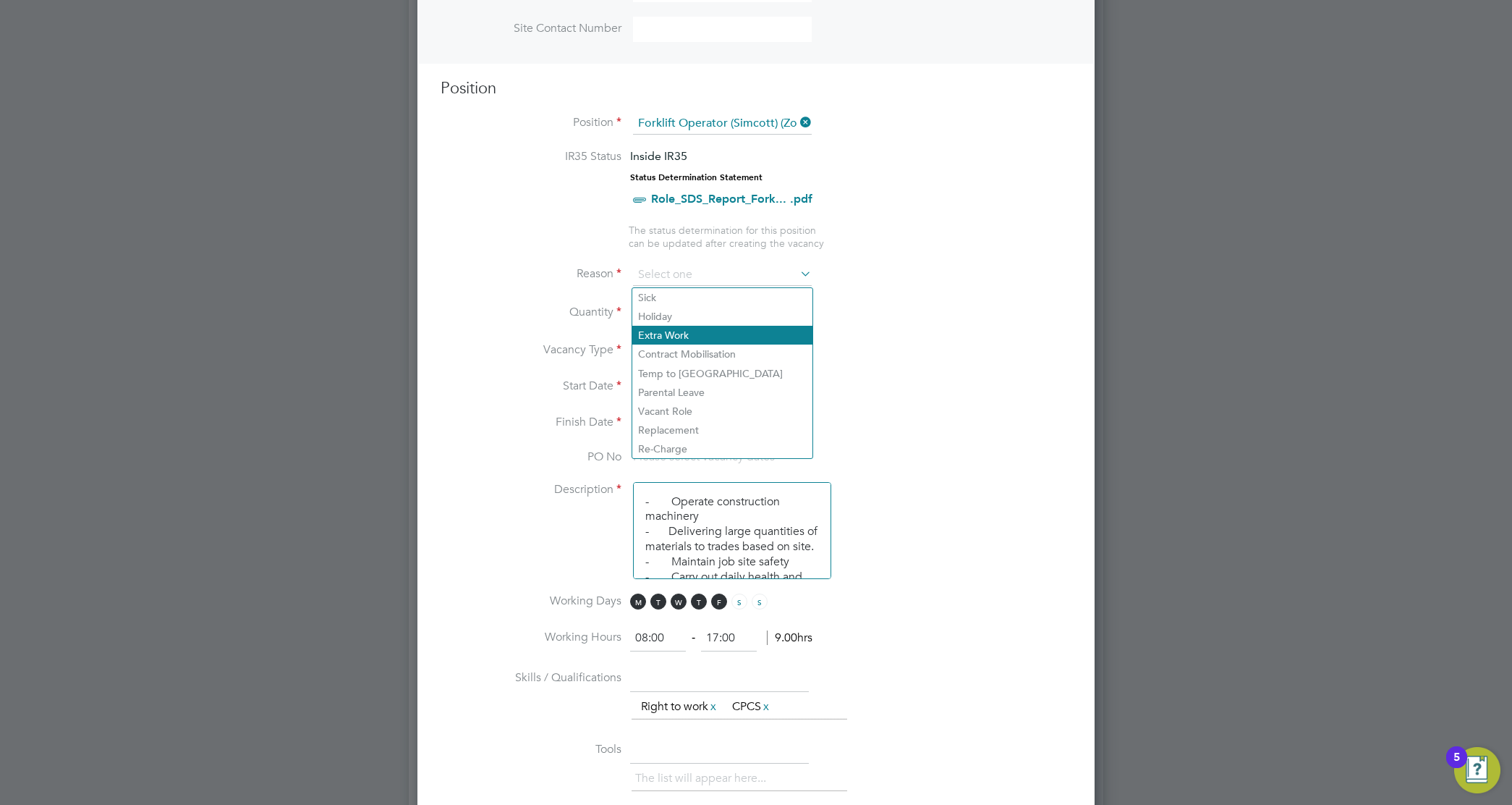
click at [696, 331] on li "Extra Work" at bounding box center [722, 335] width 180 height 19
type input "Extra Work"
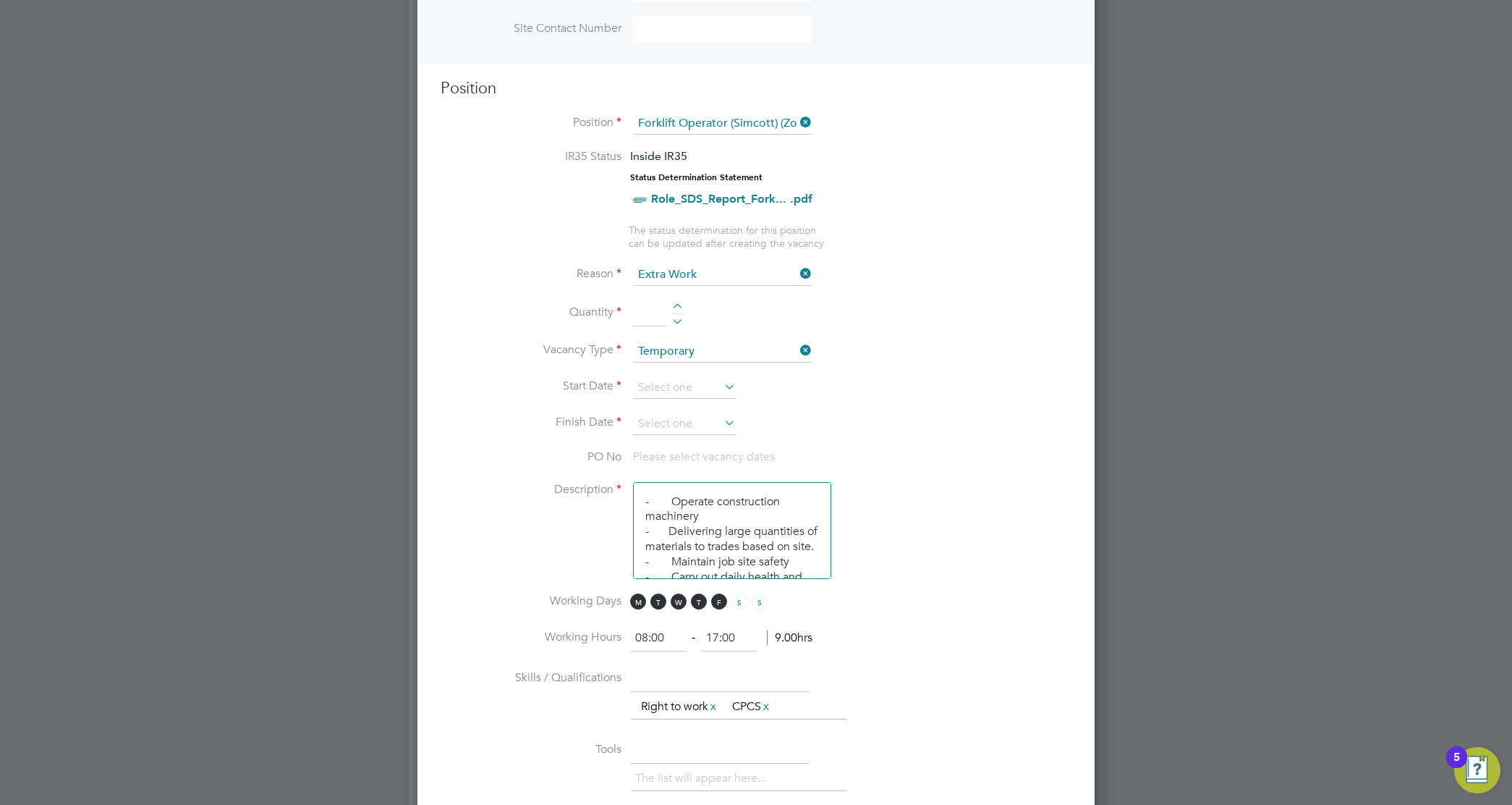
click at [634, 320] on input at bounding box center [649, 313] width 33 height 26
type input "1"
click at [684, 382] on input at bounding box center [684, 388] width 103 height 21
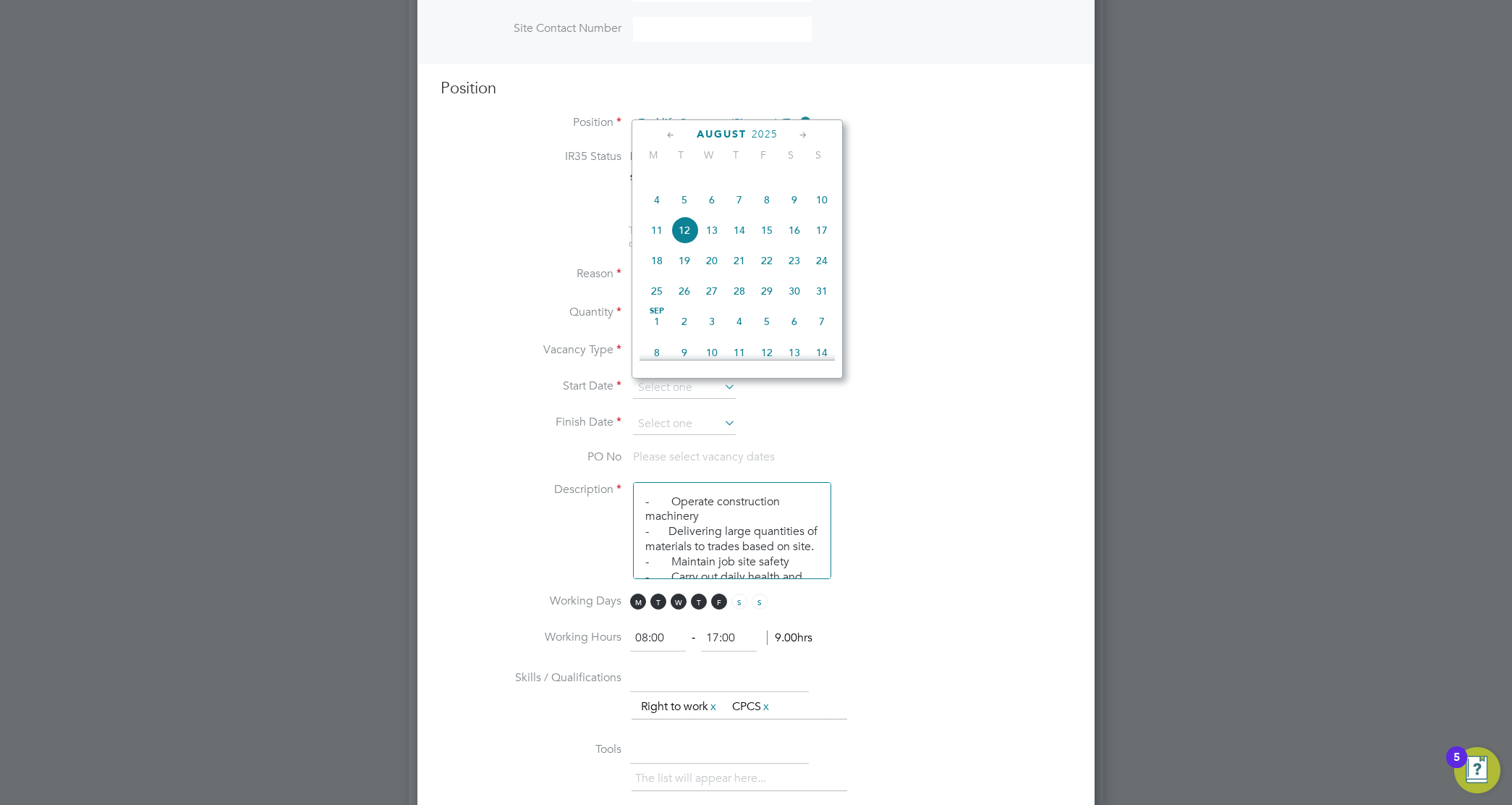
click at [660, 244] on span "11" at bounding box center [657, 231] width 28 height 28
type input "[DATE]"
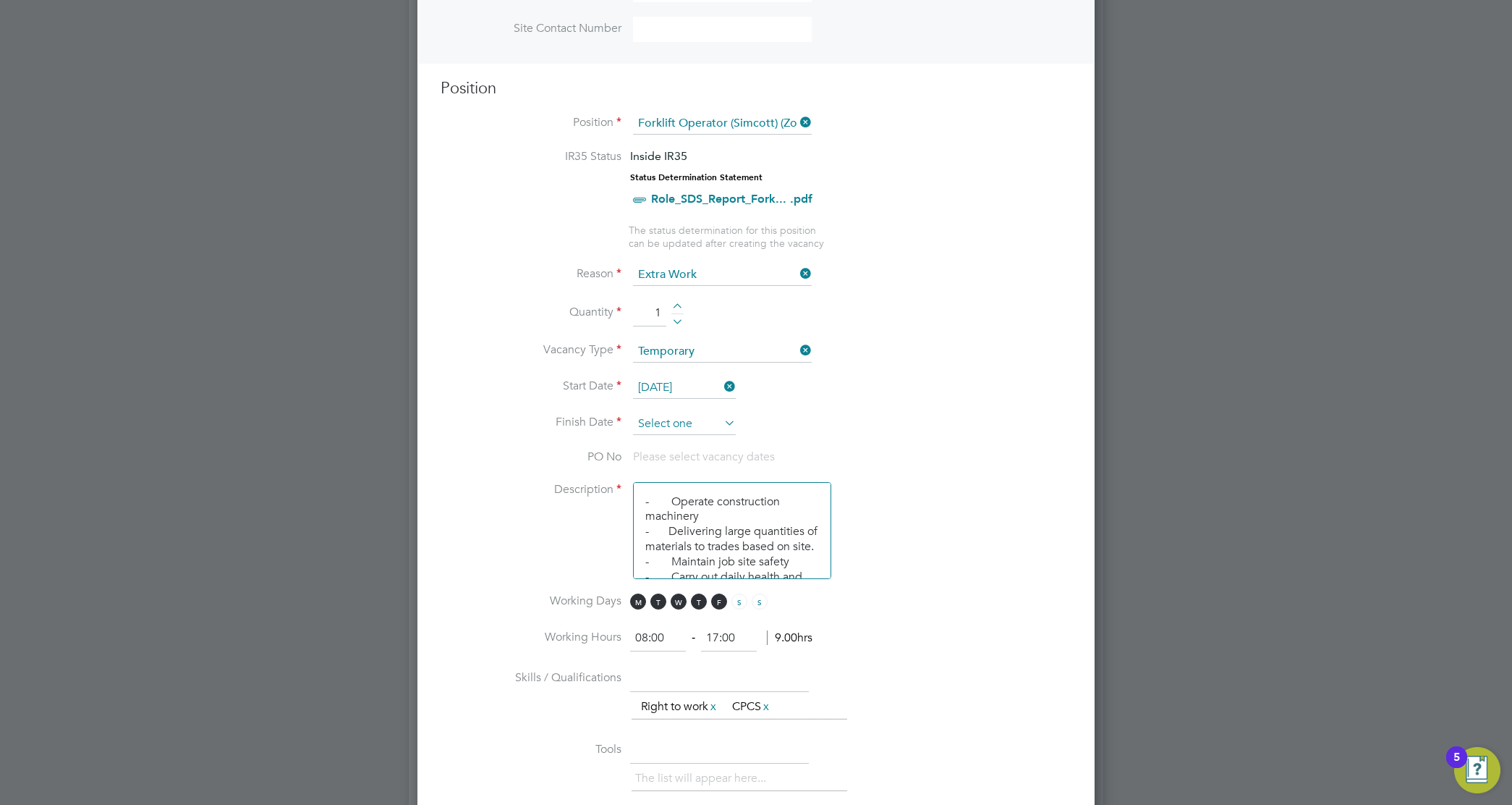
click at [692, 433] on input at bounding box center [684, 424] width 103 height 21
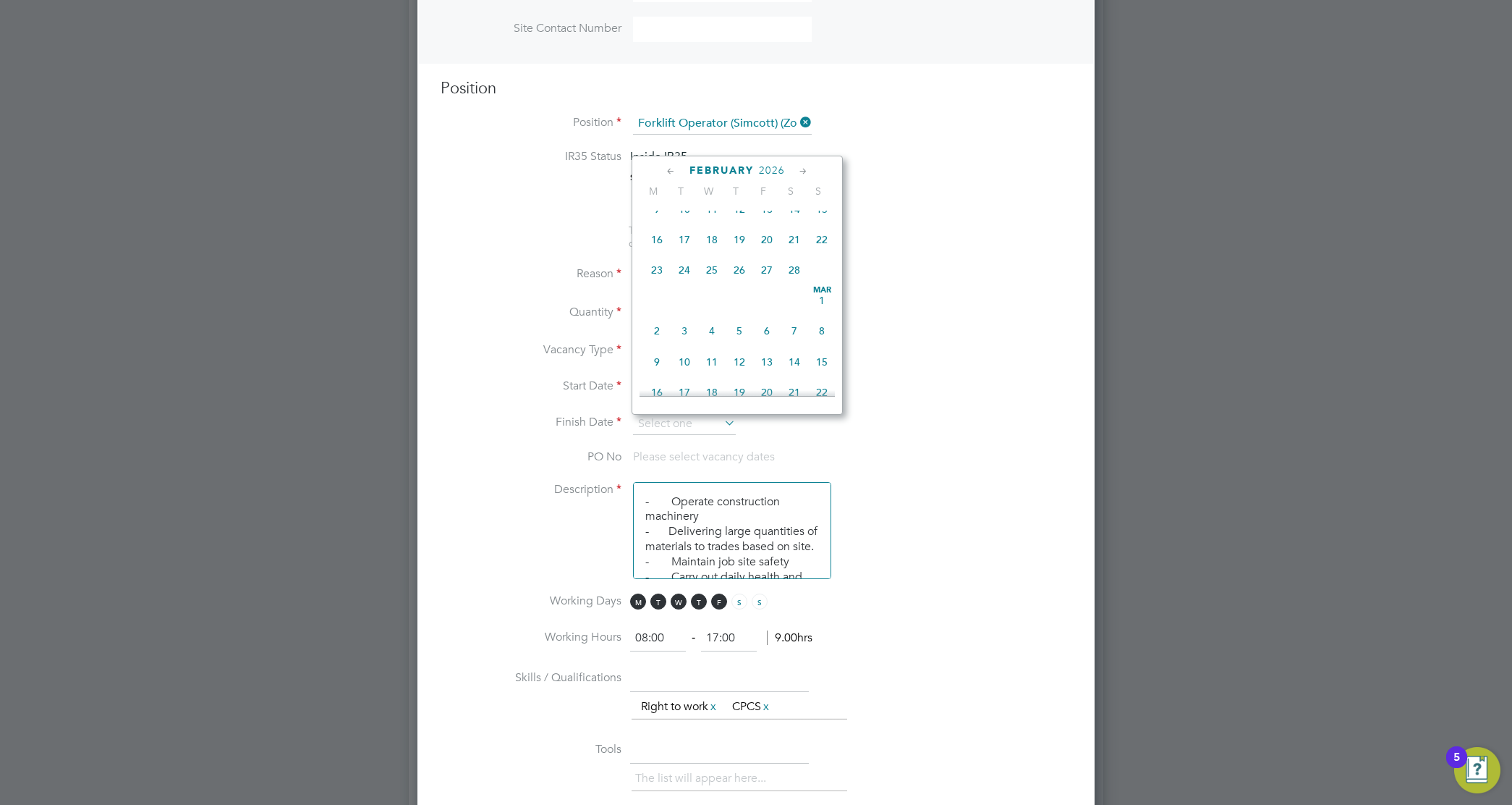
click at [810, 283] on span at bounding box center [822, 270] width 28 height 28
click at [800, 283] on span "28" at bounding box center [795, 270] width 28 height 28
type input "[DATE]"
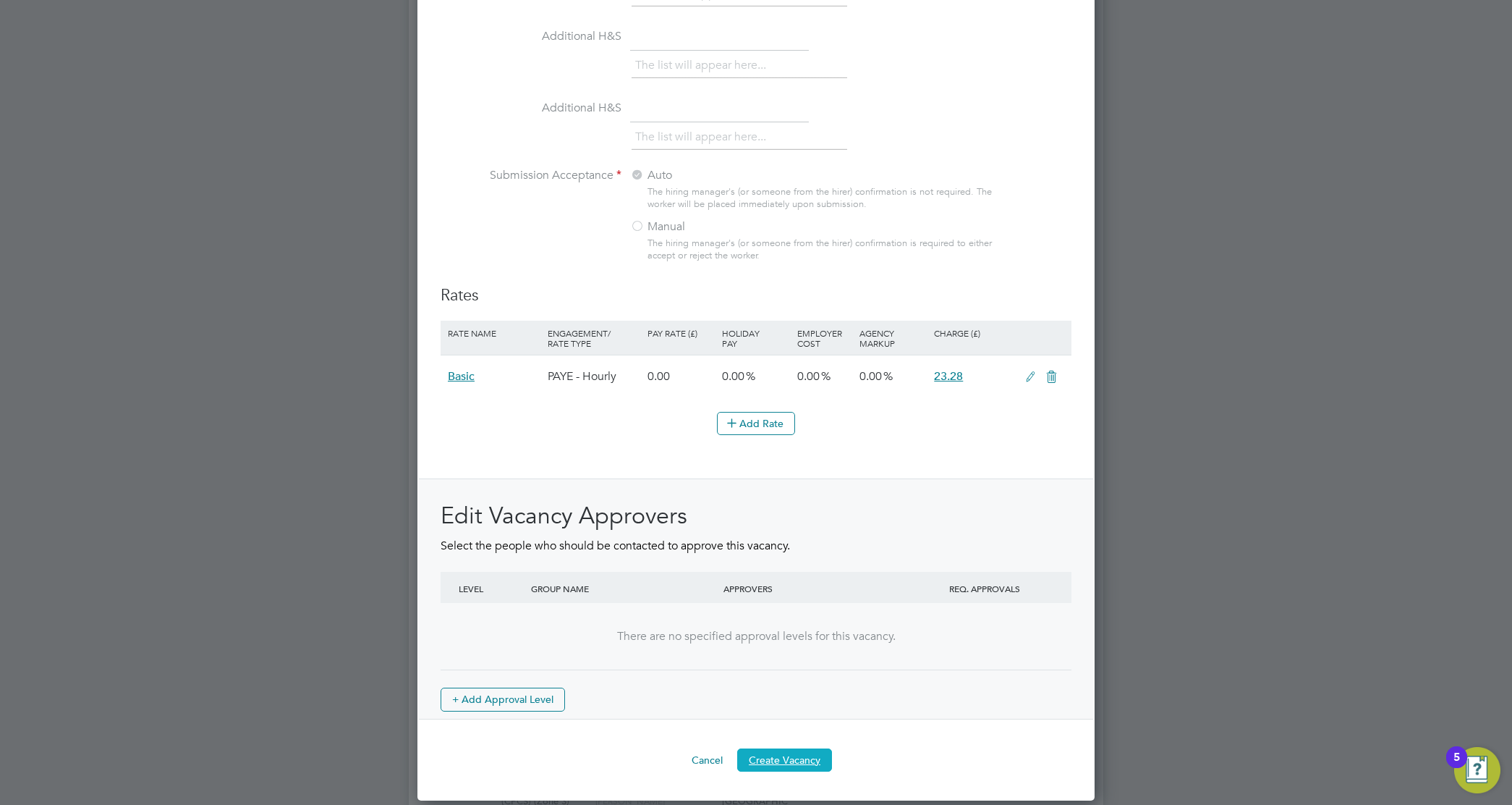
click at [814, 754] on button "Create Vacancy" at bounding box center [785, 760] width 95 height 23
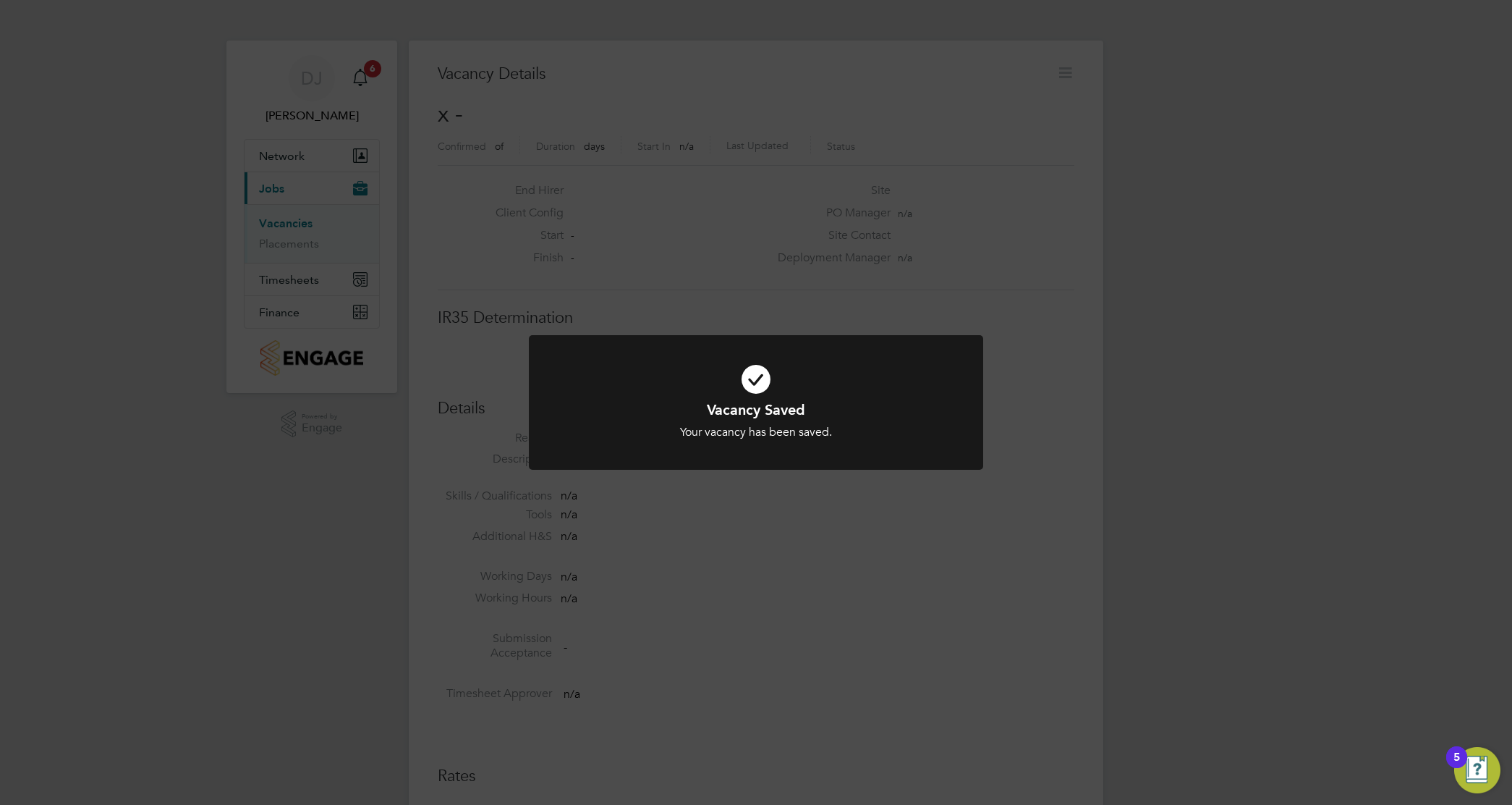
click at [847, 273] on div "Vacancy Saved Your vacancy has been saved. Cancel Okay" at bounding box center [756, 402] width 1512 height 805
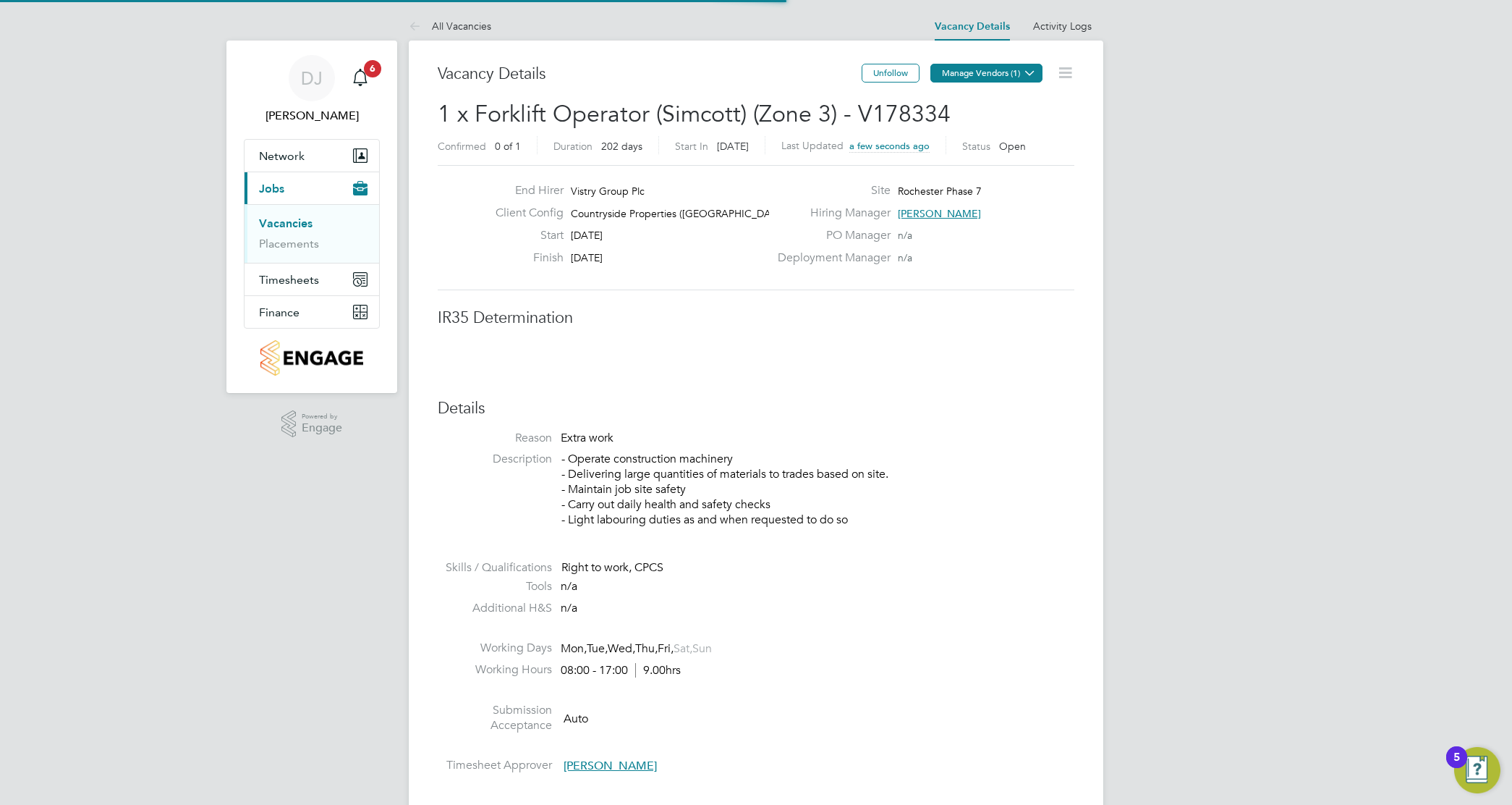
click at [1024, 67] on icon at bounding box center [1030, 73] width 11 height 11
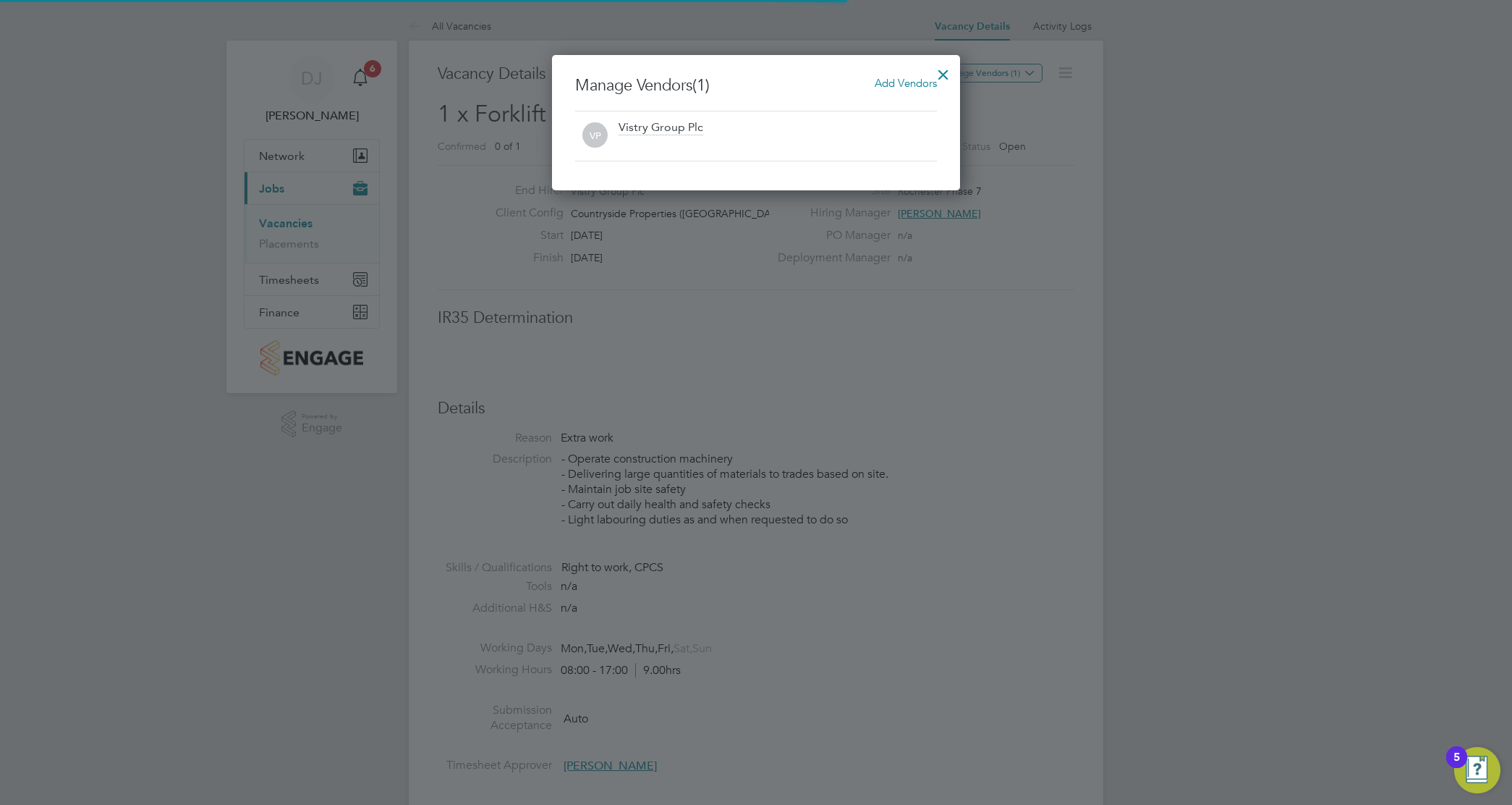
click at [890, 86] on span "Add Vendors" at bounding box center [906, 83] width 62 height 14
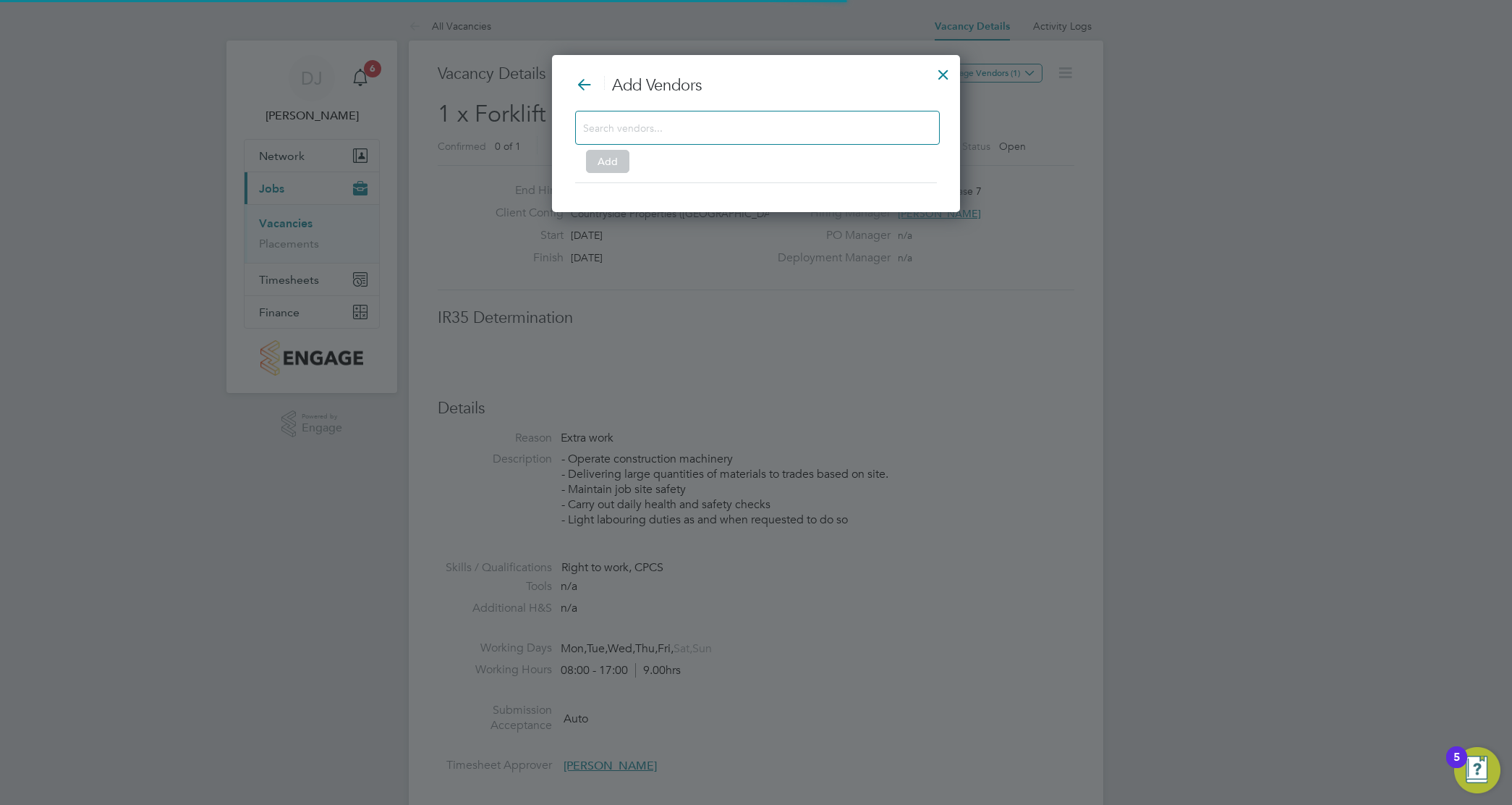
click at [838, 133] on input at bounding box center [746, 127] width 325 height 19
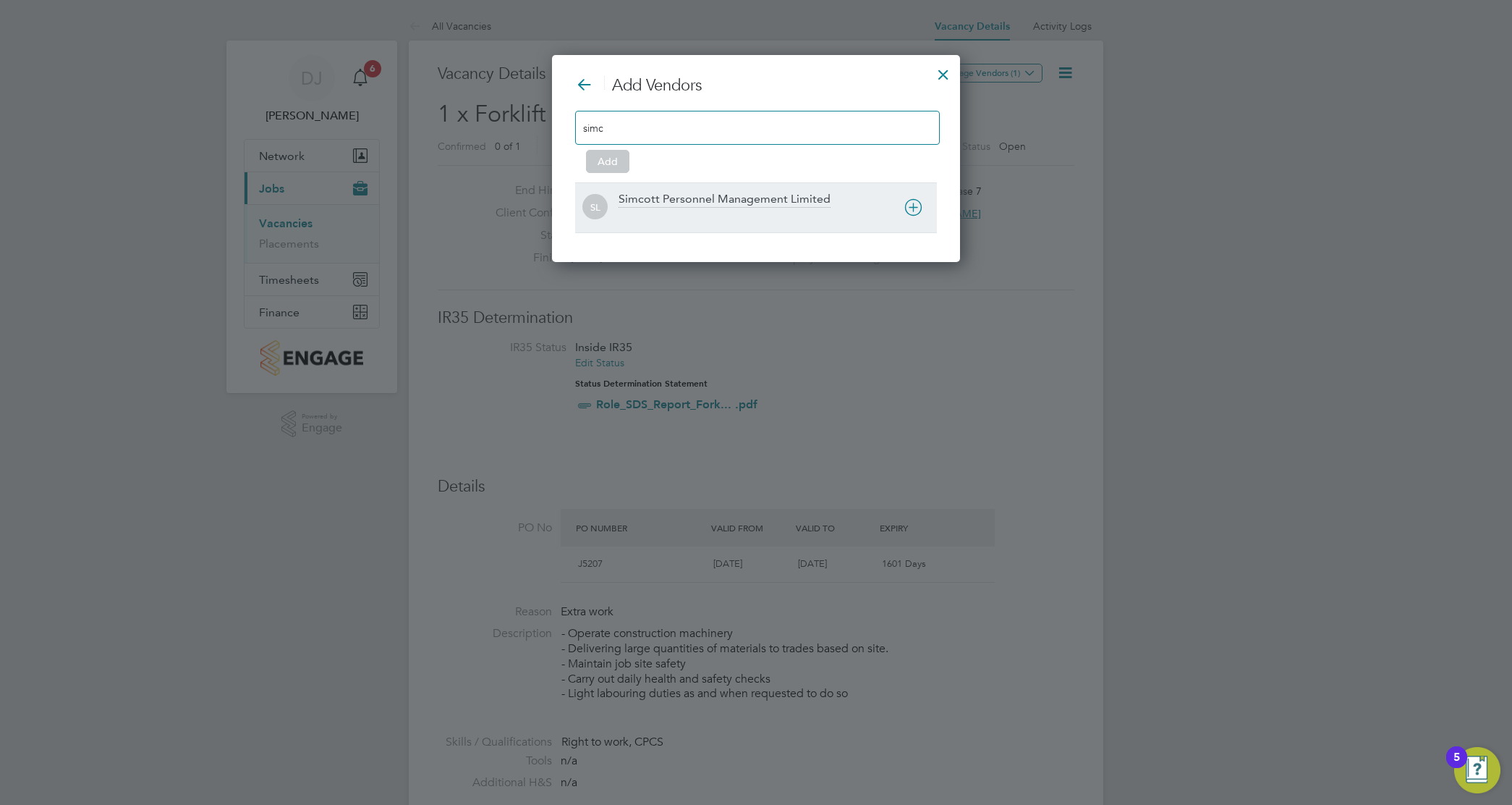
type input "simc"
click at [743, 201] on div "Simcott Personnel Management Limited" at bounding box center [724, 199] width 212 height 16
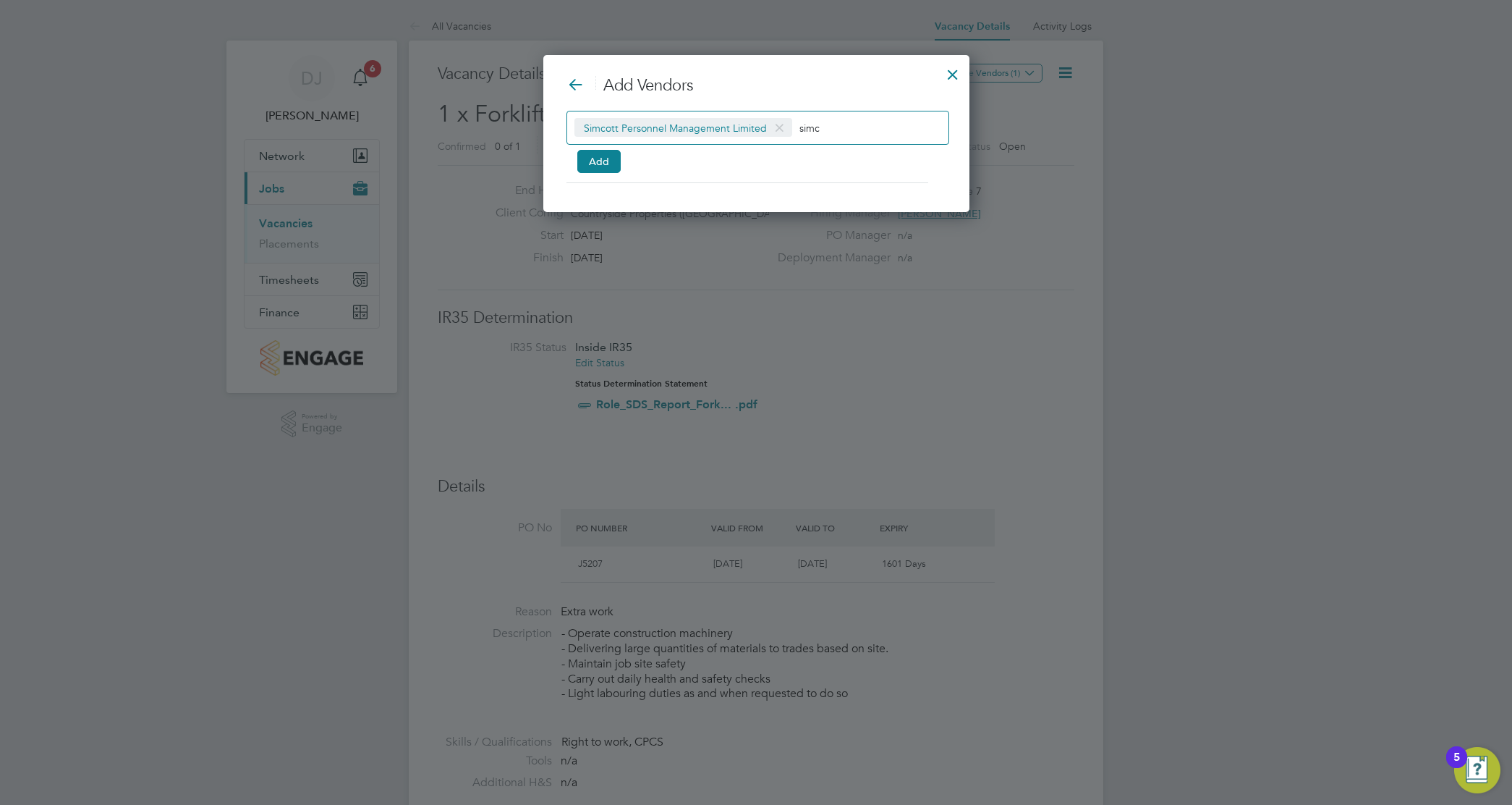
click at [583, 147] on div "Simcott Personnel Management Limited simc Add" at bounding box center [756, 139] width 380 height 57
click at [593, 164] on button "Add" at bounding box center [599, 162] width 44 height 23
click at [604, 159] on button "Add" at bounding box center [599, 162] width 44 height 23
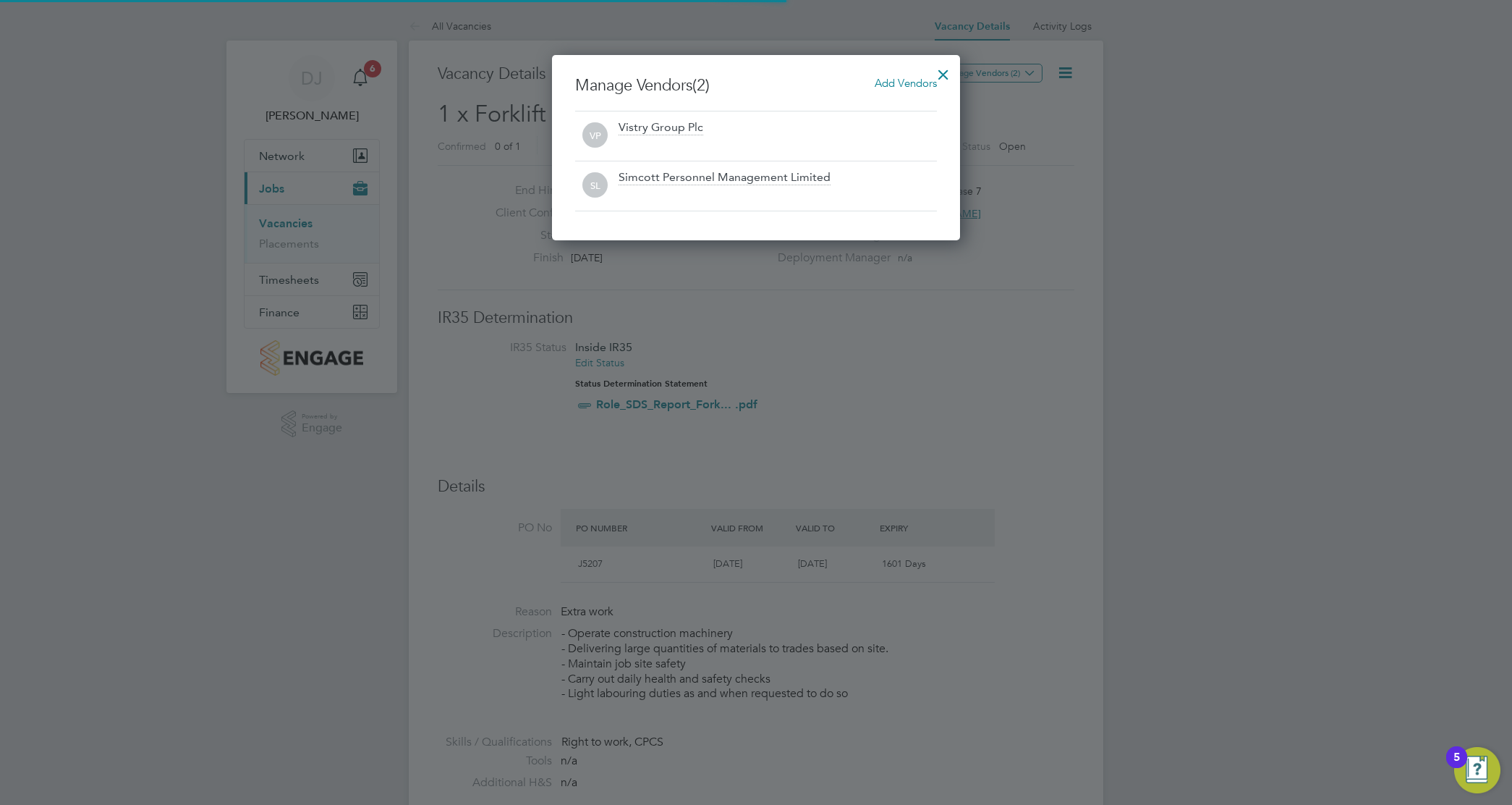
click at [952, 73] on div at bounding box center [943, 71] width 26 height 26
